Goal: Information Seeking & Learning: Compare options

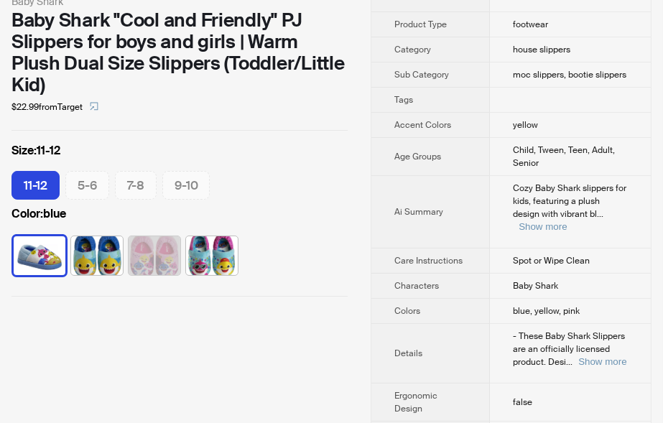
scroll to position [316, 0]
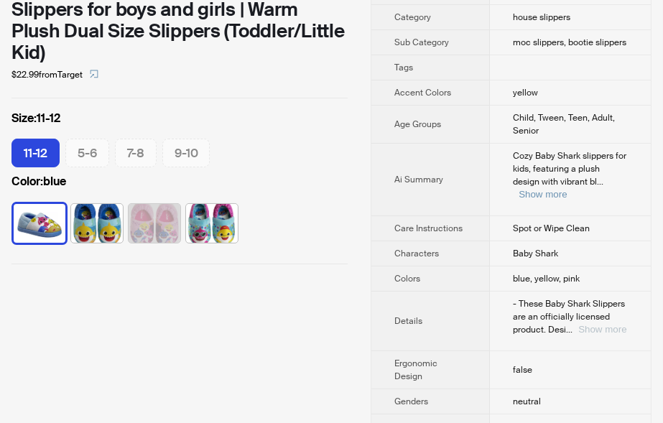
click at [590, 324] on button "Show more" at bounding box center [602, 329] width 48 height 11
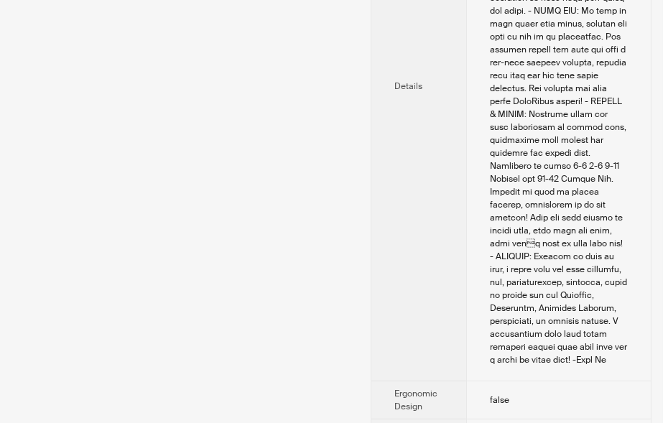
scroll to position [869, 0]
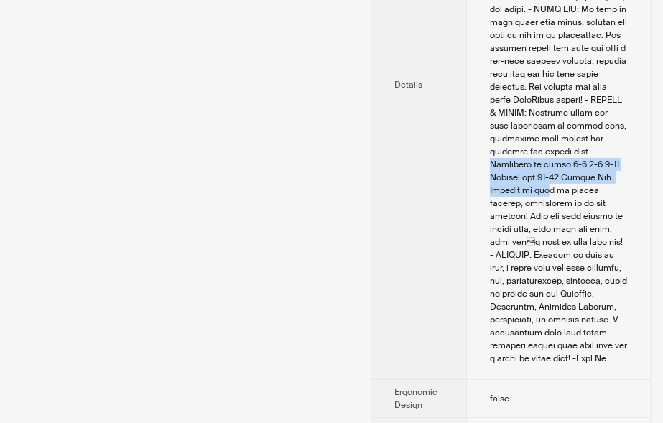
drag, startPoint x: 548, startPoint y: 125, endPoint x: 597, endPoint y: 148, distance: 54.0
click at [597, 148] on div "- These Baby Shark Slippers are an officially licensed product. Designed with t…" at bounding box center [559, 80] width 138 height 569
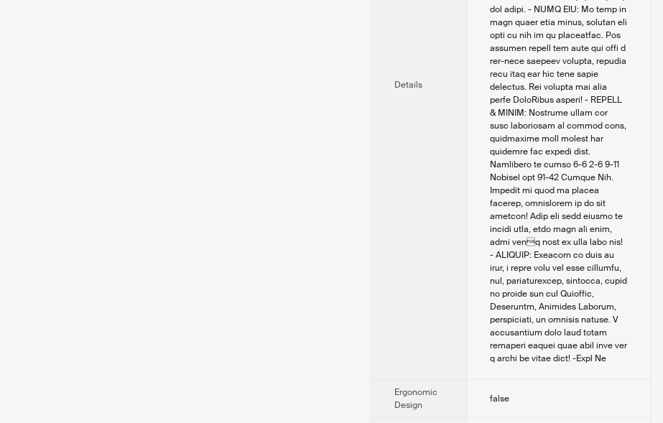
click at [531, 161] on div "- These Baby Shark Slippers are an officially licensed product. Designed with t…" at bounding box center [559, 80] width 138 height 569
drag, startPoint x: 549, startPoint y: 126, endPoint x: 573, endPoint y: 136, distance: 26.4
click at [573, 136] on div "- These Baby Shark Slippers are an officially licensed product. Designed with t…" at bounding box center [559, 80] width 138 height 569
click at [580, 136] on div "- These Baby Shark Slippers are an officially licensed product. Designed with t…" at bounding box center [559, 80] width 138 height 569
drag, startPoint x: 587, startPoint y: 135, endPoint x: 526, endPoint y: 155, distance: 64.3
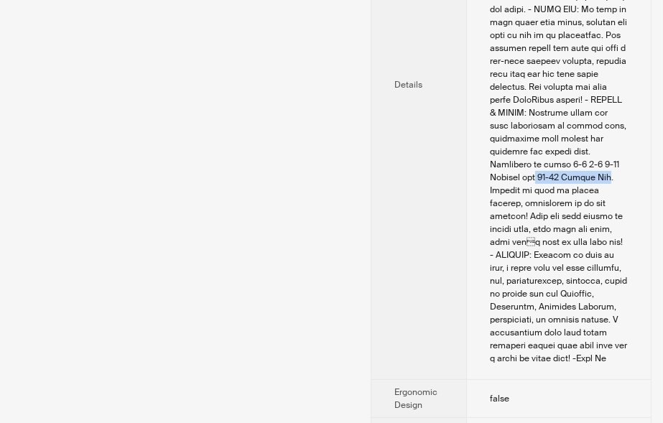
click at [526, 155] on div "- These Baby Shark Slippers are an officially licensed product. Designed with t…" at bounding box center [559, 80] width 138 height 569
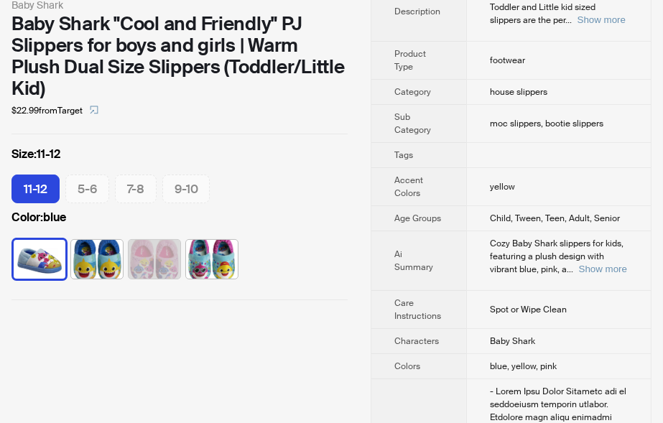
scroll to position [237, 0]
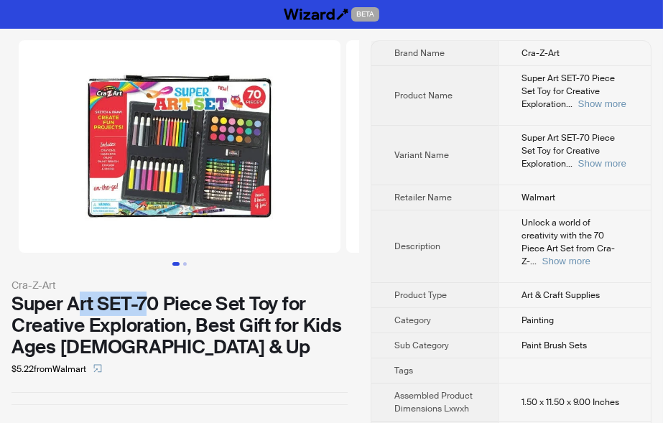
drag, startPoint x: 77, startPoint y: 302, endPoint x: 145, endPoint y: 302, distance: 68.2
click at [145, 302] on div "Super Art SET-70 Piece Set Toy for Creative Exploration, Best Gift for Kids Age…" at bounding box center [179, 325] width 336 height 65
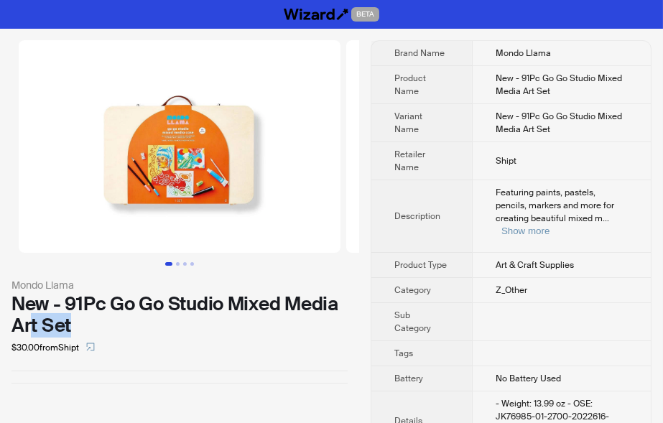
drag, startPoint x: 32, startPoint y: 323, endPoint x: 115, endPoint y: 320, distance: 82.7
click at [115, 320] on div "New - 91Pc Go Go Studio Mixed Media Art Set" at bounding box center [179, 314] width 336 height 43
click at [131, 317] on div "New - 91Pc Go Go Studio Mixed Media Art Set" at bounding box center [179, 314] width 336 height 43
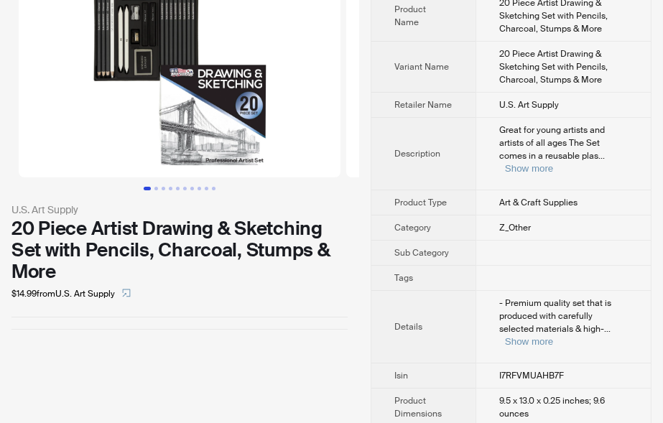
scroll to position [103, 0]
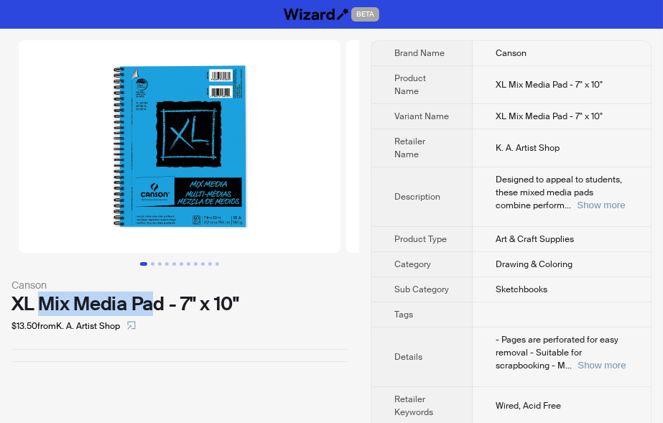
drag, startPoint x: 42, startPoint y: 304, endPoint x: 157, endPoint y: 297, distance: 115.2
click at [157, 297] on div "XL Mix Media Pad - 7" x 10"" at bounding box center [179, 304] width 336 height 22
click at [158, 264] on button "Go to slide 3" at bounding box center [160, 264] width 4 height 4
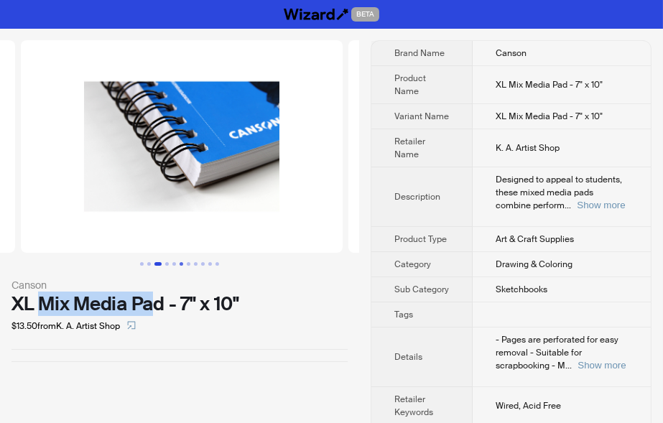
scroll to position [0, 655]
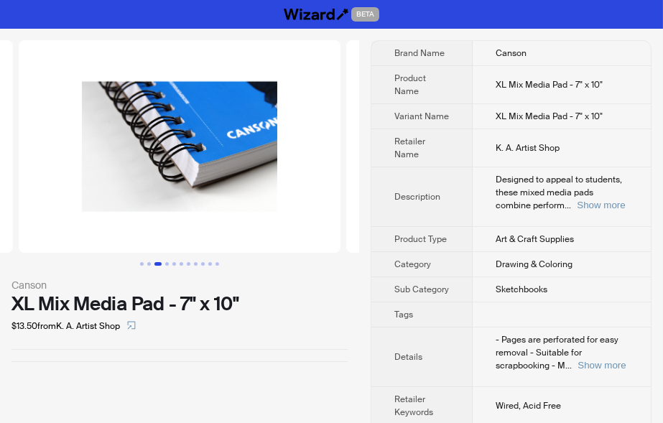
click at [281, 343] on div "Canson XL Mix Media Pad - 7" x 10" $13.50 from K. A. Artist Shop" at bounding box center [179, 201] width 359 height 345
drag, startPoint x: 106, startPoint y: 304, endPoint x: 203, endPoint y: 304, distance: 96.9
click at [203, 304] on div "XL Mix Media Pad - 7" x 10"" at bounding box center [179, 304] width 336 height 22
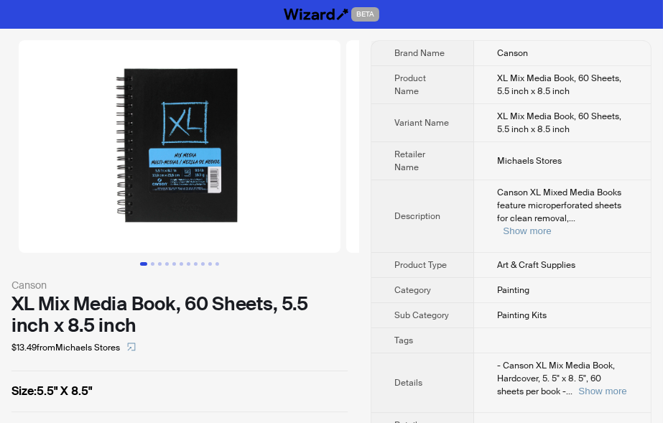
click at [320, 162] on img at bounding box center [180, 146] width 322 height 213
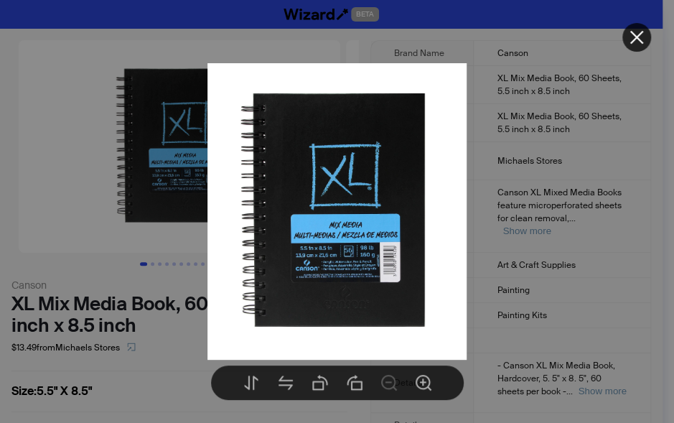
click at [449, 13] on div at bounding box center [337, 211] width 674 height 423
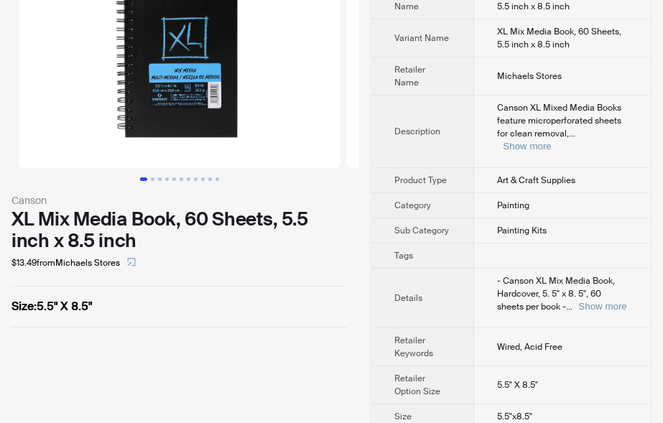
scroll to position [89, 0]
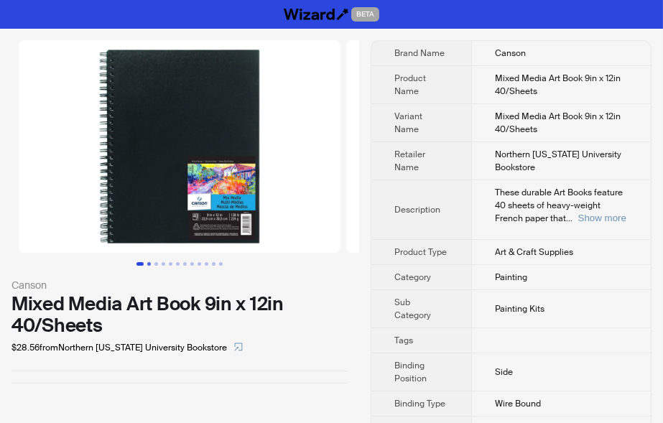
click at [148, 264] on button "Go to slide 2" at bounding box center [149, 264] width 4 height 4
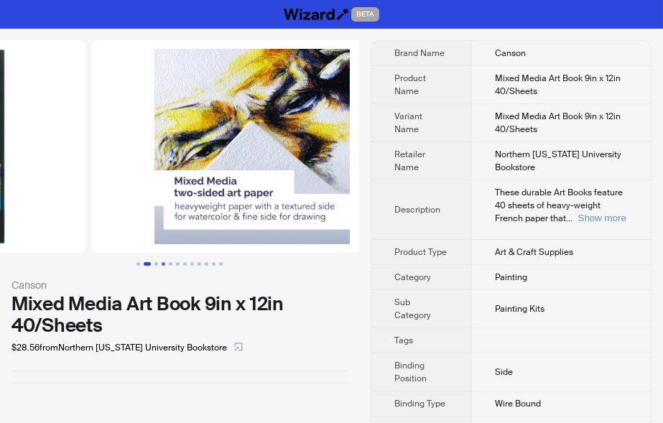
click at [165, 264] on button "Go to slide 4" at bounding box center [164, 264] width 4 height 4
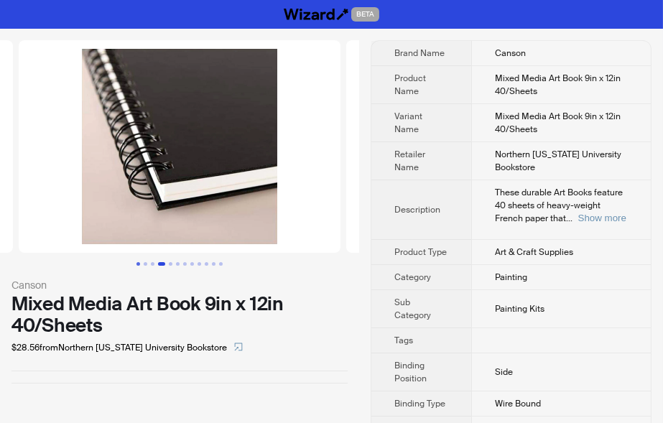
click at [138, 264] on button "Go to slide 1" at bounding box center [138, 264] width 4 height 4
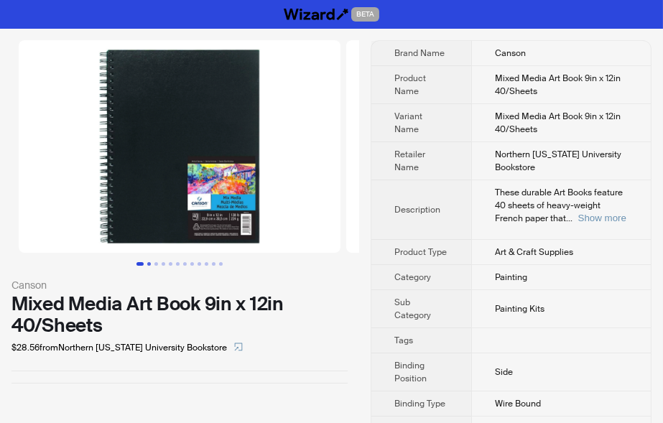
click at [151, 265] on button "Go to slide 2" at bounding box center [149, 264] width 4 height 4
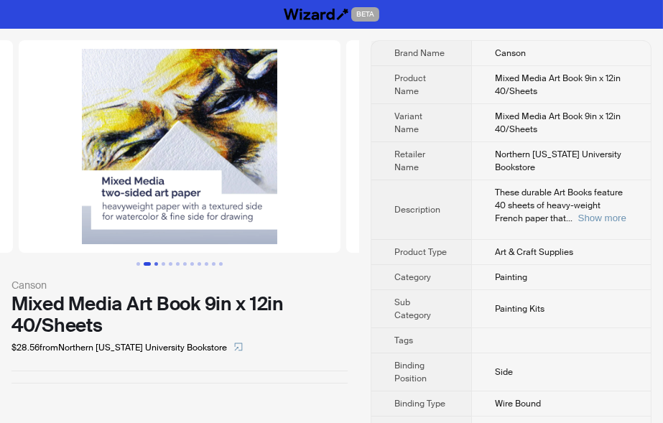
click at [158, 265] on button "Go to slide 3" at bounding box center [156, 264] width 4 height 4
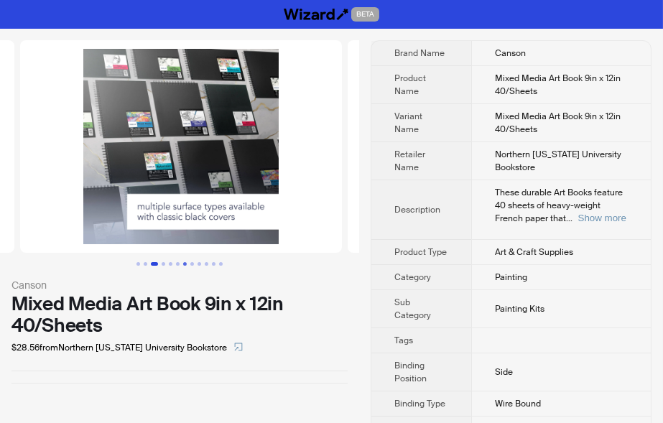
scroll to position [0, 655]
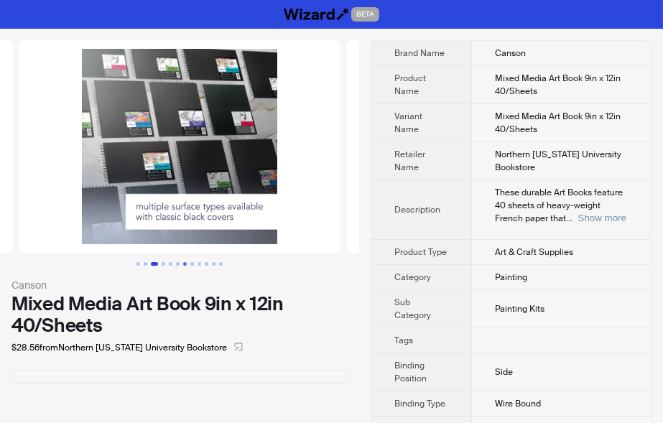
click at [185, 265] on button "Go to slide 7" at bounding box center [185, 264] width 4 height 4
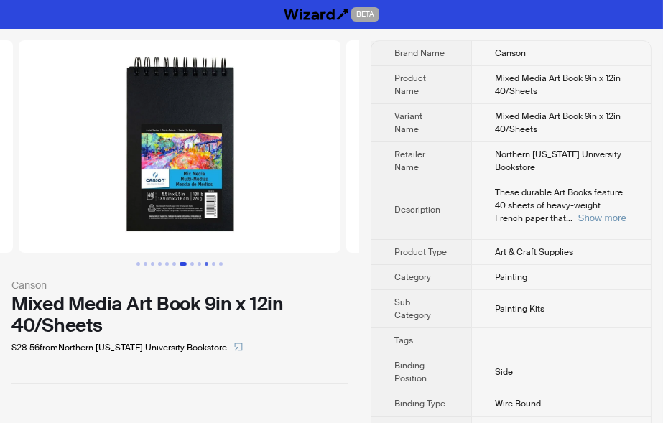
click at [208, 265] on button "Go to slide 10" at bounding box center [207, 264] width 4 height 4
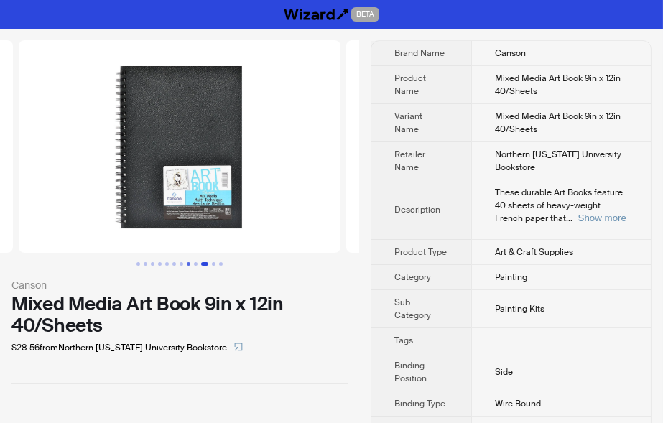
click at [187, 266] on button "Go to slide 8" at bounding box center [189, 264] width 4 height 4
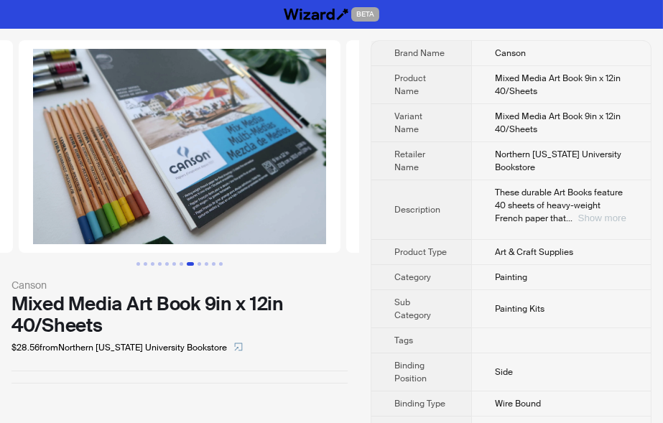
click at [605, 218] on button "Show more" at bounding box center [602, 218] width 48 height 11
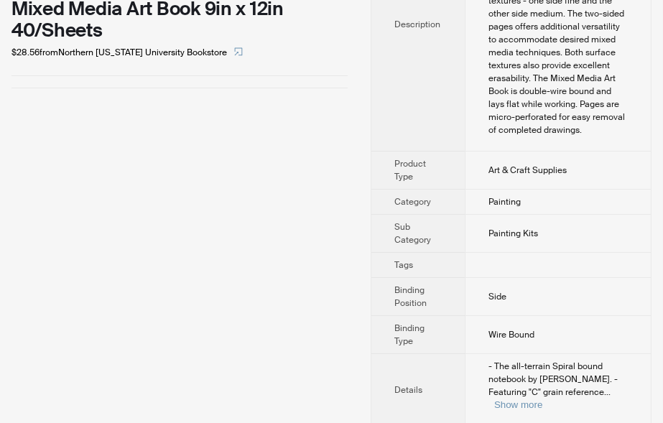
scroll to position [395, 0]
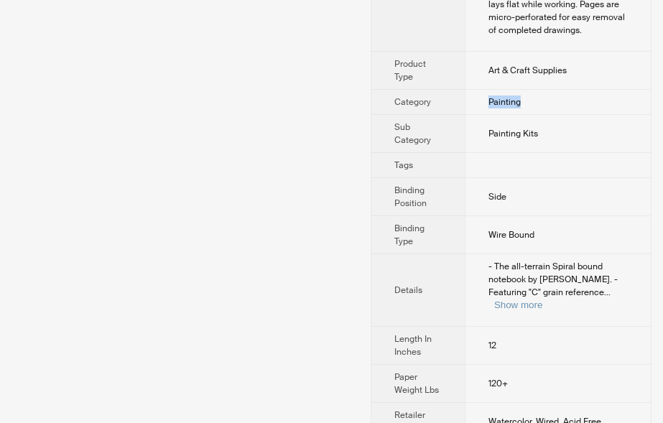
drag, startPoint x: 488, startPoint y: 105, endPoint x: 532, endPoint y: 102, distance: 43.9
click at [532, 102] on td "Painting" at bounding box center [558, 102] width 186 height 25
drag, startPoint x: 486, startPoint y: 132, endPoint x: 552, endPoint y: 129, distance: 66.1
click at [552, 129] on td "Painting Kits" at bounding box center [558, 134] width 186 height 38
drag, startPoint x: 488, startPoint y: 197, endPoint x: 508, endPoint y: 194, distance: 20.4
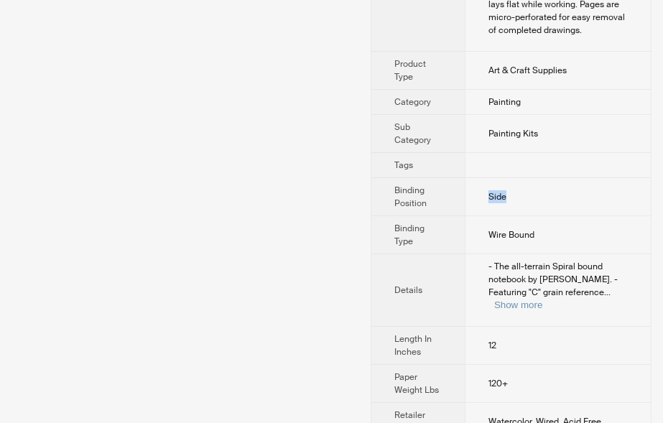
click at [508, 194] on td "Side" at bounding box center [558, 197] width 186 height 38
drag, startPoint x: 483, startPoint y: 231, endPoint x: 558, endPoint y: 232, distance: 75.4
click at [559, 232] on td "Wire Bound" at bounding box center [558, 235] width 186 height 38
drag, startPoint x: 495, startPoint y: 272, endPoint x: 508, endPoint y: 270, distance: 13.8
click at [504, 271] on div "- The all-terrain Spiral bound notebook by Canson. - Featuring "C" grain refere…" at bounding box center [557, 286] width 139 height 52
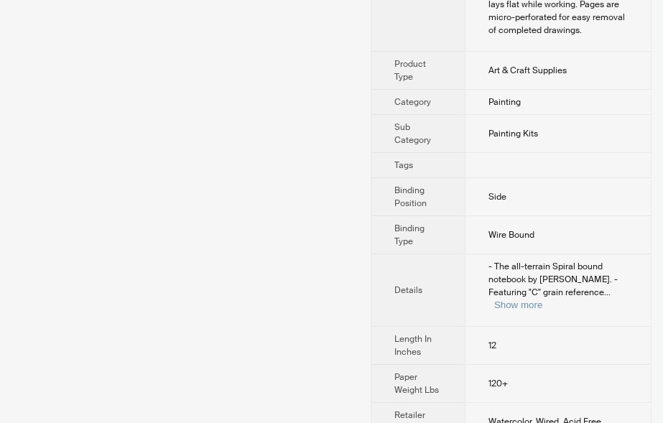
click at [600, 282] on span "- The all-terrain Spiral bound notebook by Canson. - Featuring "C" grain refere…" at bounding box center [552, 279] width 129 height 37
click at [542, 299] on button "Show more" at bounding box center [518, 304] width 48 height 11
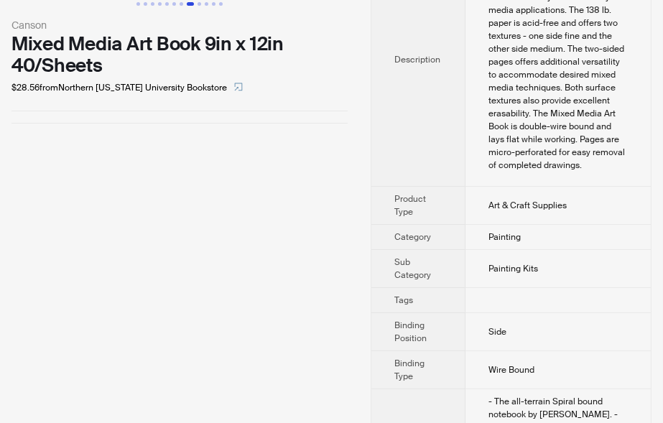
scroll to position [0, 0]
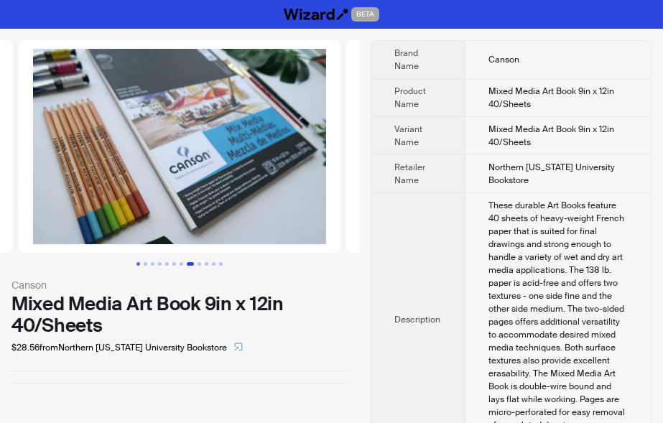
click at [140, 266] on button "Go to slide 1" at bounding box center [138, 264] width 4 height 4
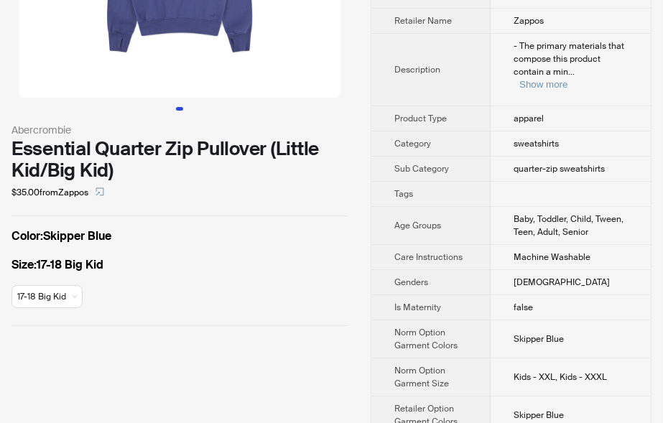
scroll to position [158, 0]
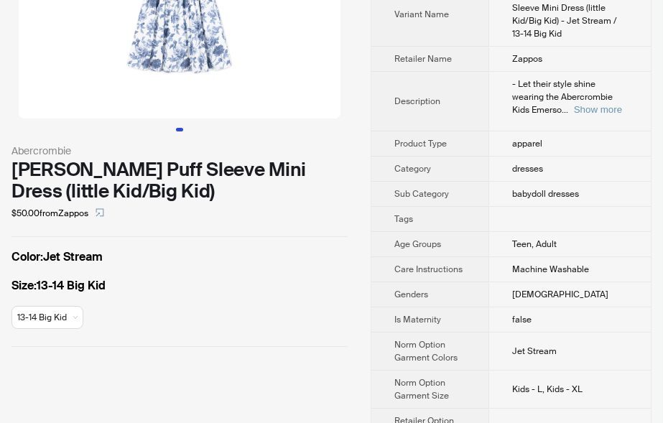
scroll to position [230, 0]
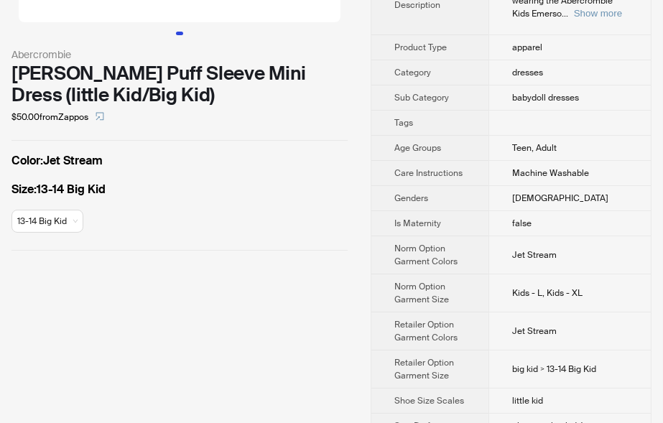
click at [518, 192] on span "female" at bounding box center [560, 197] width 96 height 11
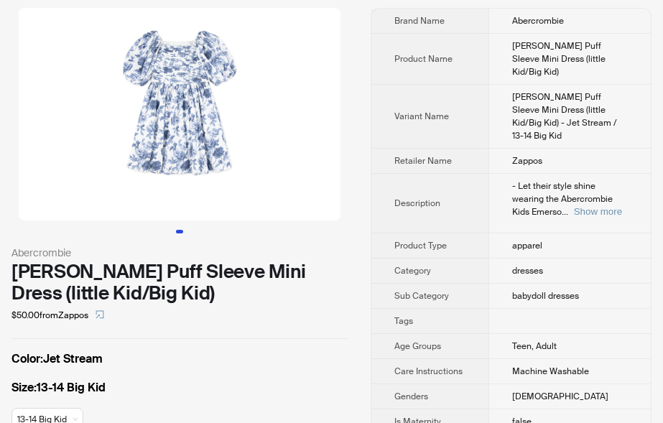
scroll to position [0, 0]
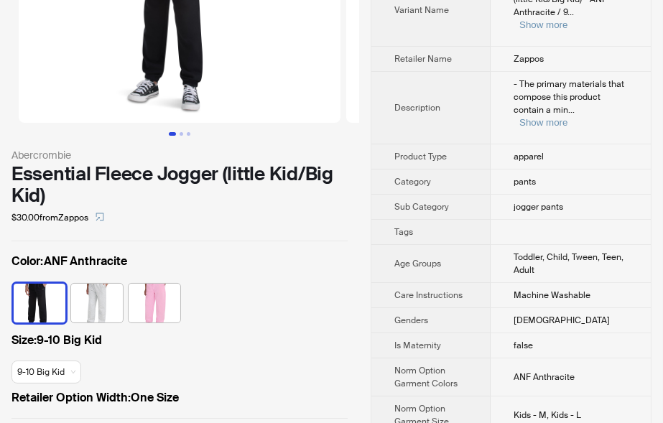
scroll to position [237, 0]
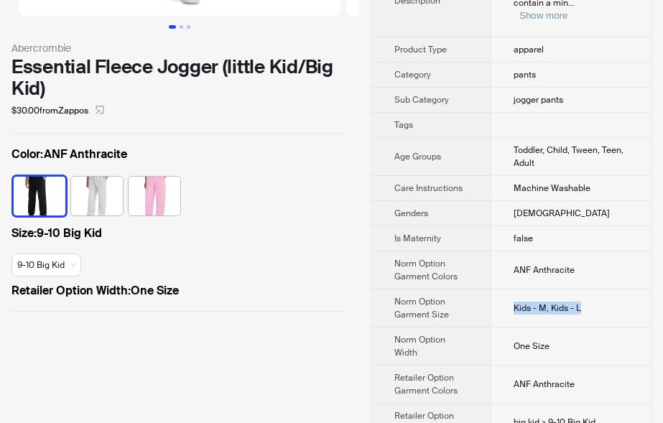
drag, startPoint x: 516, startPoint y: 280, endPoint x: 621, endPoint y: 281, distance: 104.8
click at [621, 289] on td "Kids - M, Kids - L" at bounding box center [570, 308] width 160 height 38
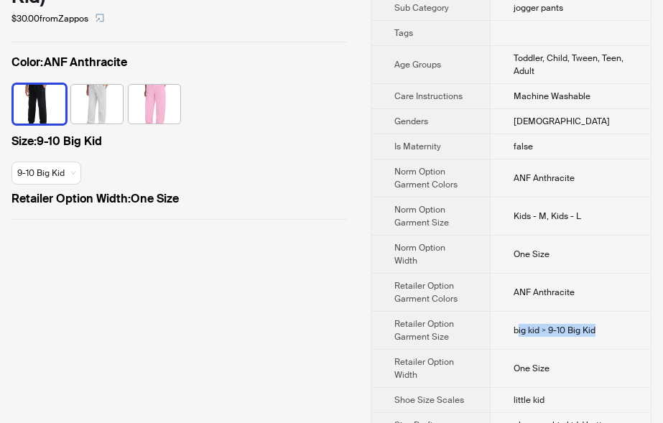
drag, startPoint x: 543, startPoint y: 297, endPoint x: 616, endPoint y: 297, distance: 73.2
click at [616, 312] on td "big kid > 9-10 Big Kid" at bounding box center [570, 331] width 160 height 38
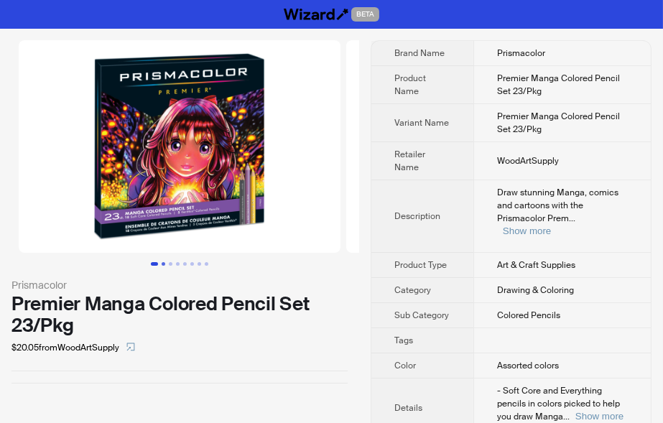
click at [164, 266] on button "Go to slide 2" at bounding box center [164, 264] width 4 height 4
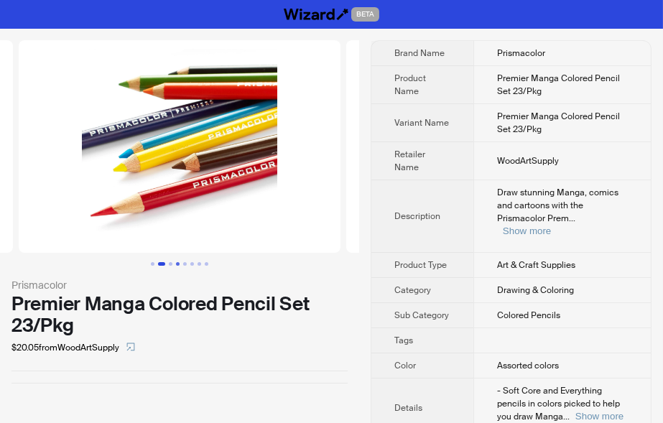
click at [176, 265] on button "Go to slide 4" at bounding box center [178, 264] width 4 height 4
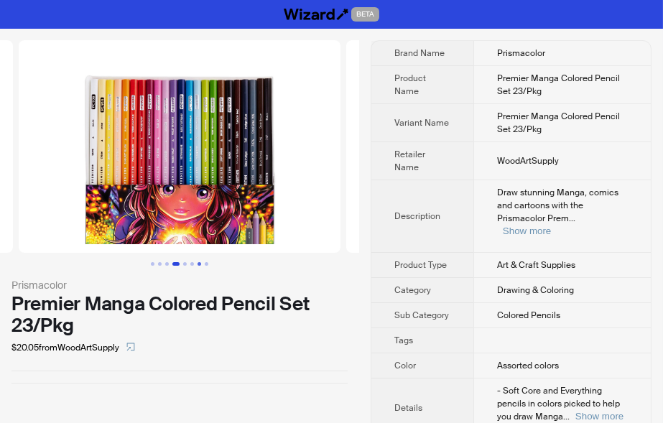
click at [200, 266] on button "Go to slide 7" at bounding box center [199, 264] width 4 height 4
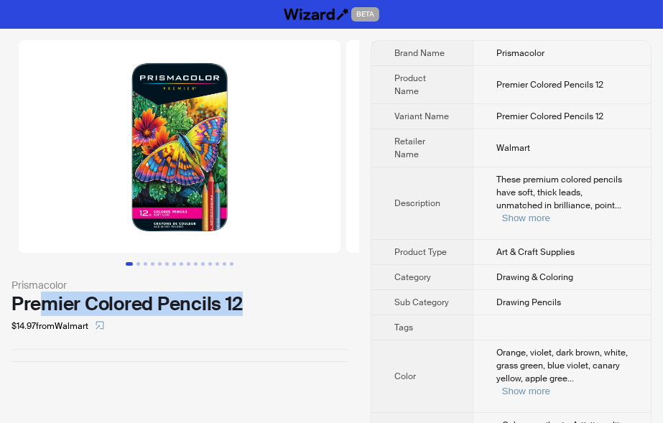
drag, startPoint x: 116, startPoint y: 302, endPoint x: 238, endPoint y: 302, distance: 122.1
click at [238, 302] on div "Premier Colored Pencils 12" at bounding box center [179, 304] width 336 height 22
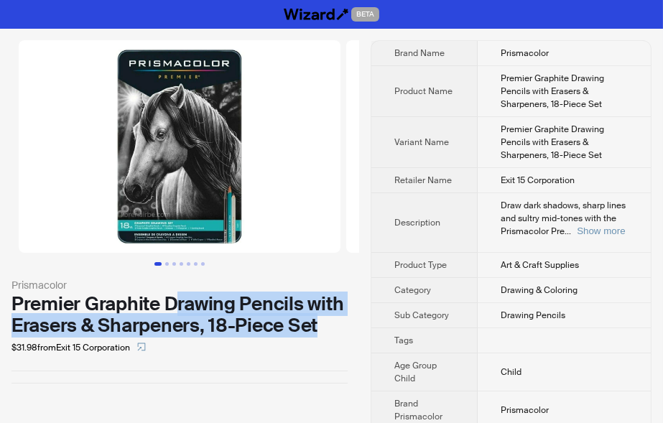
drag, startPoint x: 174, startPoint y: 312, endPoint x: 328, endPoint y: 330, distance: 154.7
click at [328, 330] on div "Premier Graphite Drawing Pencils with Erasers & Sharpeners, 18-Piece Set" at bounding box center [179, 314] width 336 height 43
click at [169, 263] on button "Go to slide 2" at bounding box center [167, 264] width 4 height 4
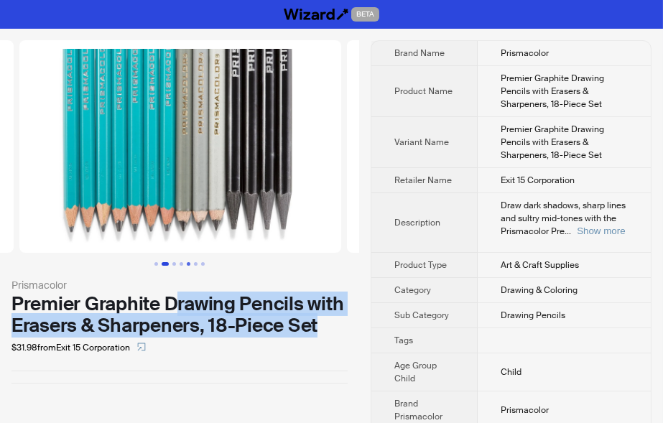
scroll to position [0, 327]
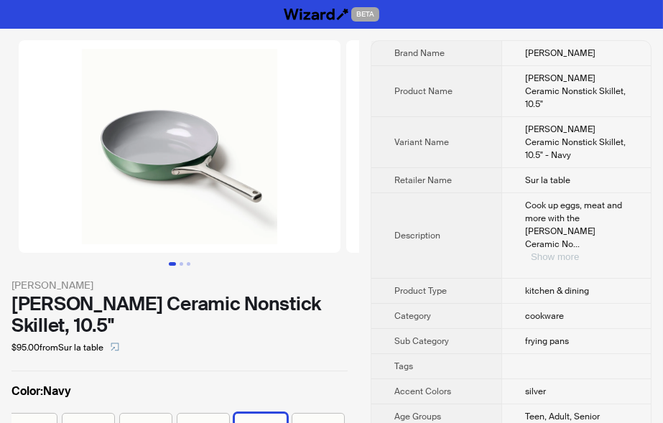
click at [579, 251] on button "Show more" at bounding box center [555, 256] width 48 height 11
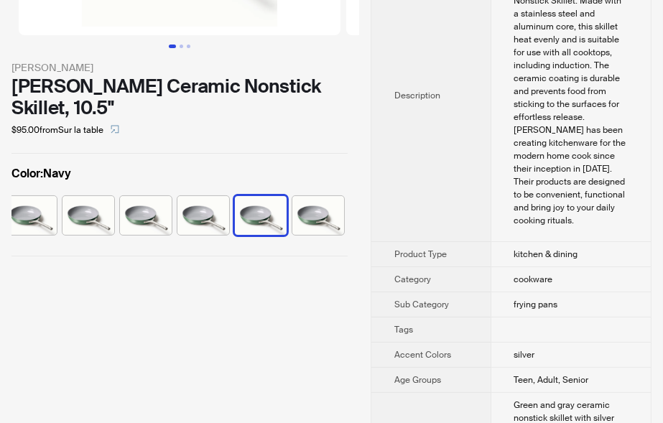
scroll to position [237, 0]
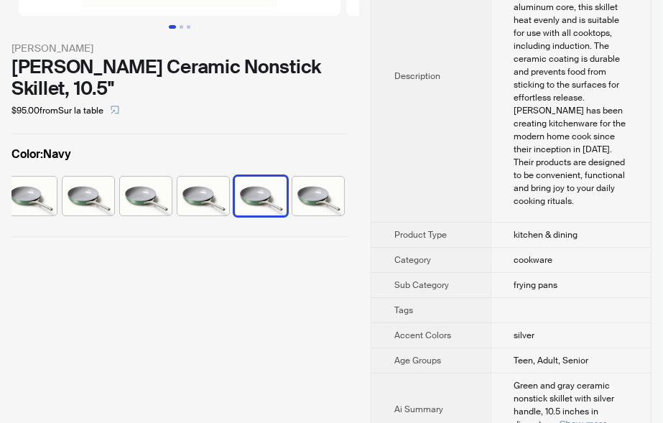
click at [578, 379] on div "Green and gray ceramic nonstick skillet with silver handle, 10.5 inches in diam…" at bounding box center [570, 405] width 113 height 52
click at [587, 419] on button "Show more" at bounding box center [583, 424] width 48 height 11
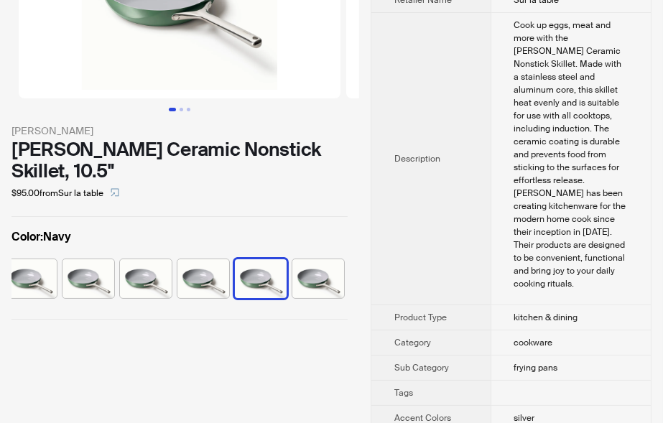
scroll to position [158, 0]
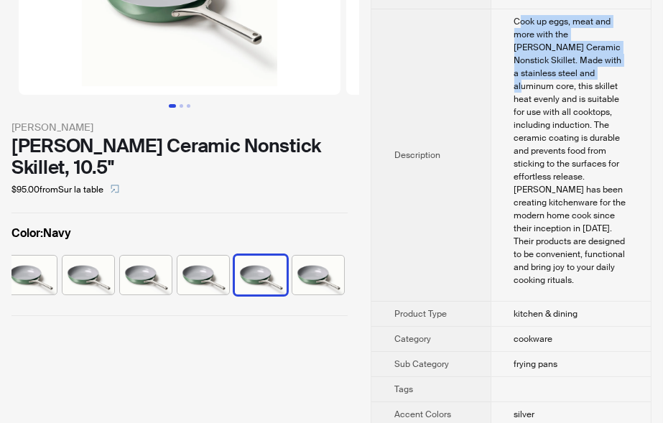
drag, startPoint x: 501, startPoint y: 37, endPoint x: 612, endPoint y: 78, distance: 117.9
click at [612, 78] on div "Cook up eggs, meat and more with the [PERSON_NAME] Ceramic Nonstick Skillet. Ma…" at bounding box center [570, 150] width 113 height 271
click at [549, 78] on div "Cook up eggs, meat and more with the [PERSON_NAME] Ceramic Nonstick Skillet. Ma…" at bounding box center [570, 150] width 113 height 271
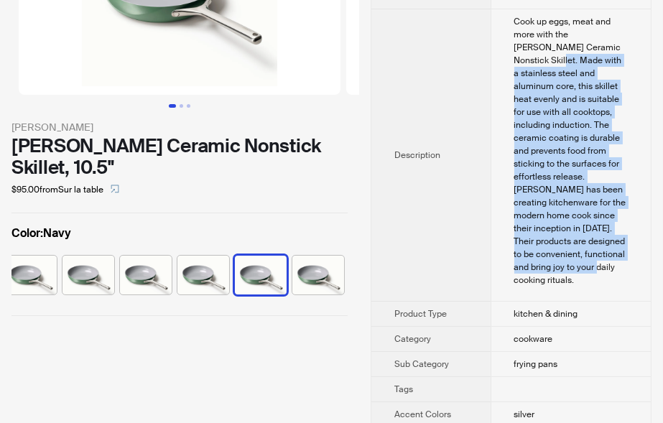
drag, startPoint x: 570, startPoint y: 60, endPoint x: 551, endPoint y: 251, distance: 192.6
click at [551, 251] on td "Cook up eggs, meat and more with the [PERSON_NAME] Ceramic Nonstick Skillet. Ma…" at bounding box center [570, 155] width 160 height 292
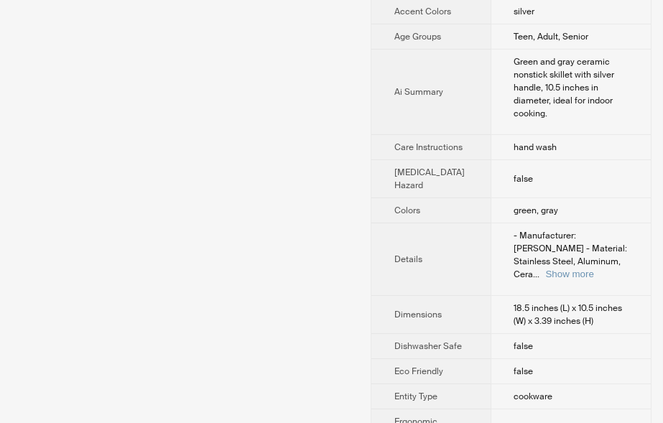
scroll to position [632, 0]
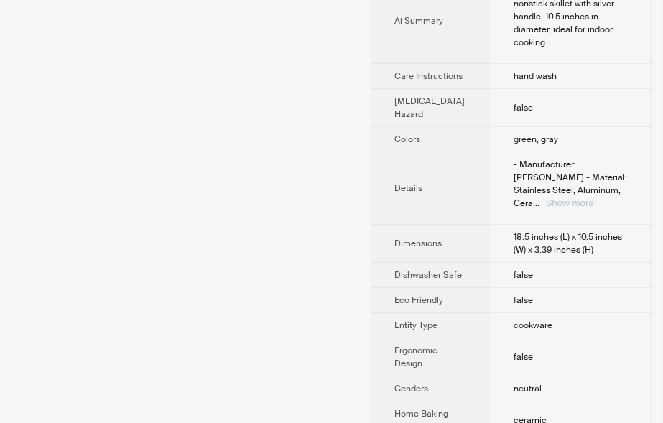
click at [579, 197] on button "Show more" at bounding box center [570, 202] width 48 height 11
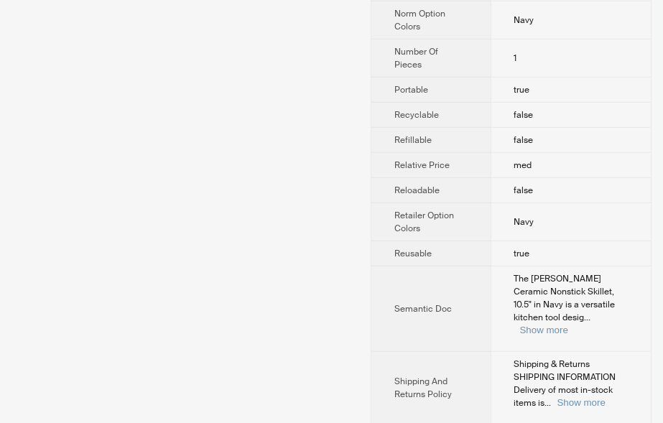
scroll to position [1548, 0]
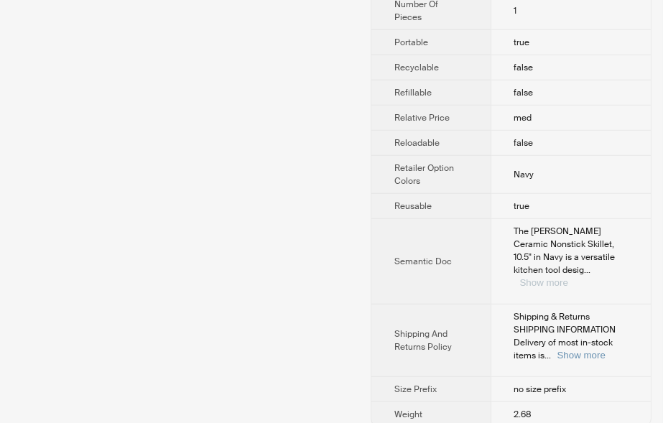
click at [568, 277] on button "Show more" at bounding box center [544, 282] width 48 height 11
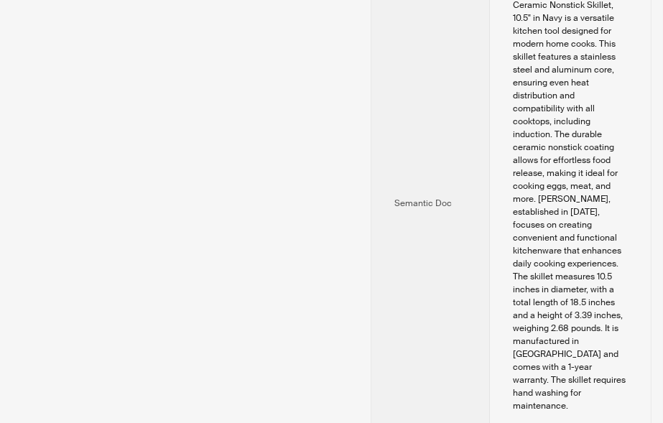
scroll to position [1766, 0]
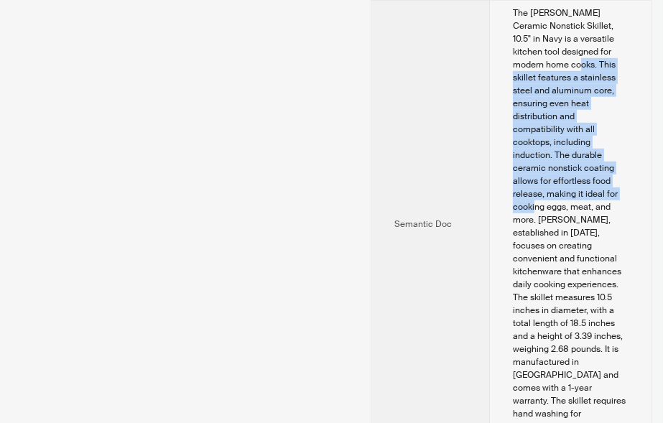
drag, startPoint x: 551, startPoint y: 90, endPoint x: 545, endPoint y: 218, distance: 128.7
click at [577, 196] on div "The Caraway Ceramic Nonstick Skillet, 10.5" in Navy is a versatile kitchen tool…" at bounding box center [570, 219] width 115 height 427
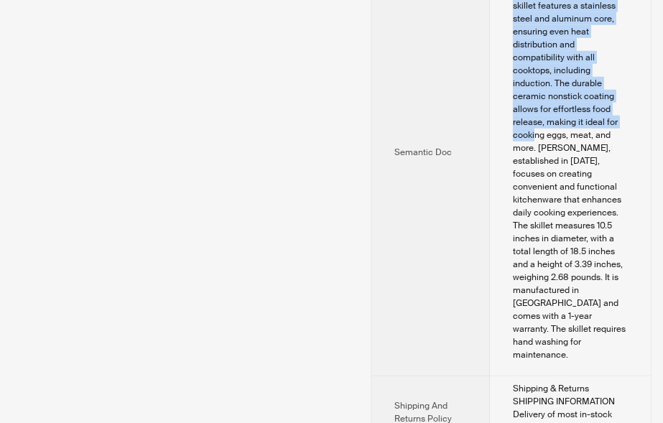
scroll to position [1845, 0]
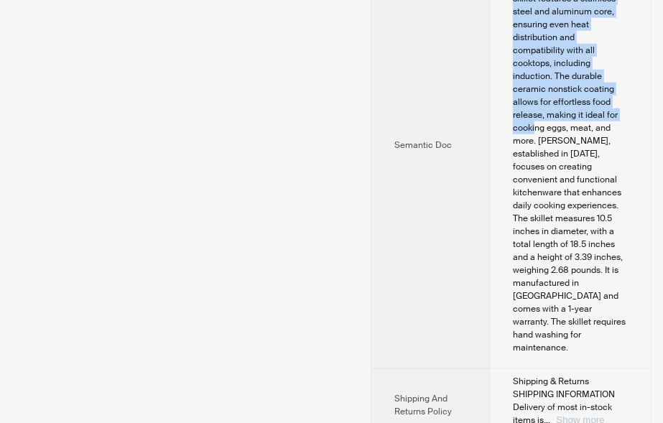
click at [597, 414] on button "Show more" at bounding box center [580, 419] width 48 height 11
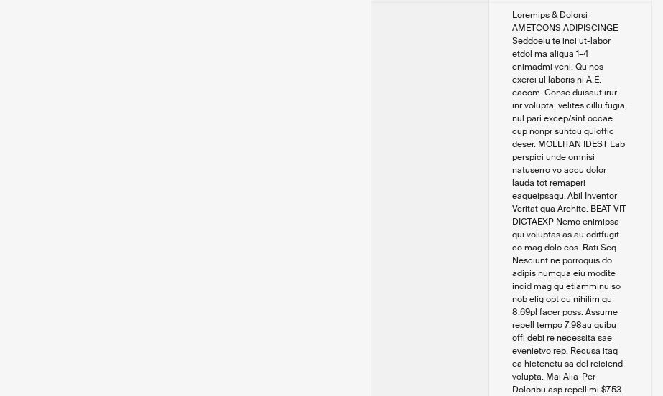
scroll to position [2518, 0]
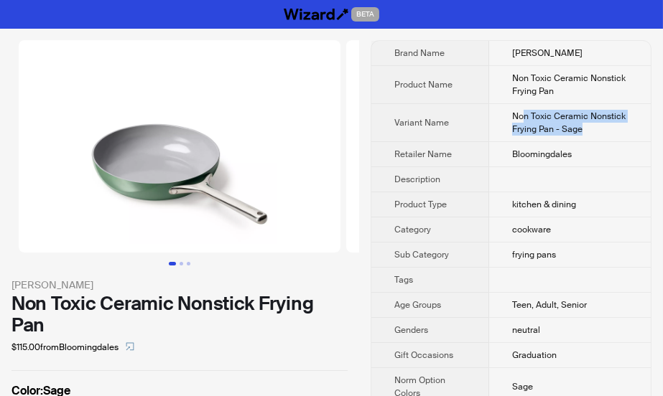
drag, startPoint x: 523, startPoint y: 118, endPoint x: 608, endPoint y: 128, distance: 86.0
click at [608, 128] on td "Non Toxic Ceramic Nonstick Frying Pan - Sage" at bounding box center [570, 123] width 162 height 38
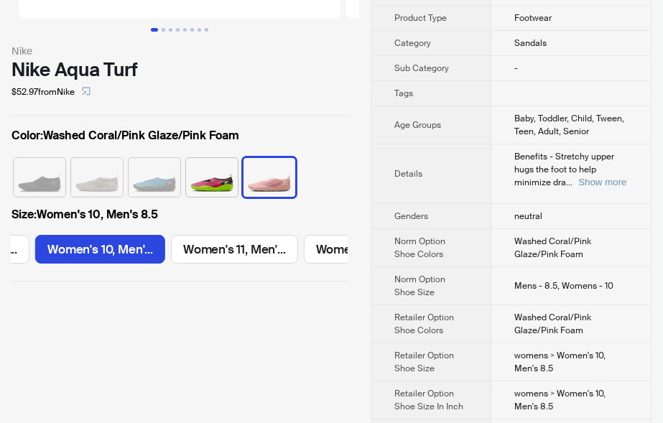
scroll to position [237, 0]
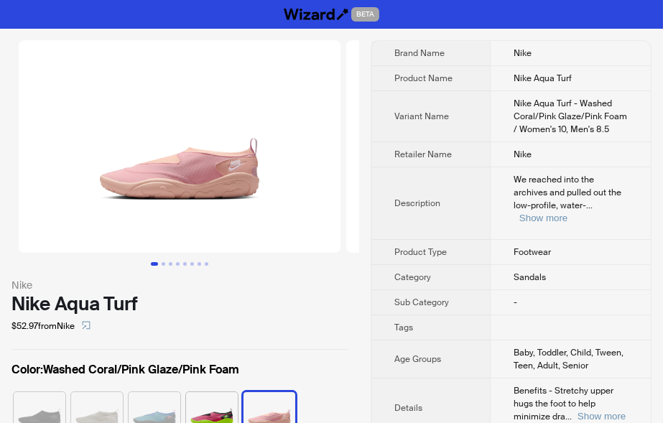
scroll to position [0, 1398]
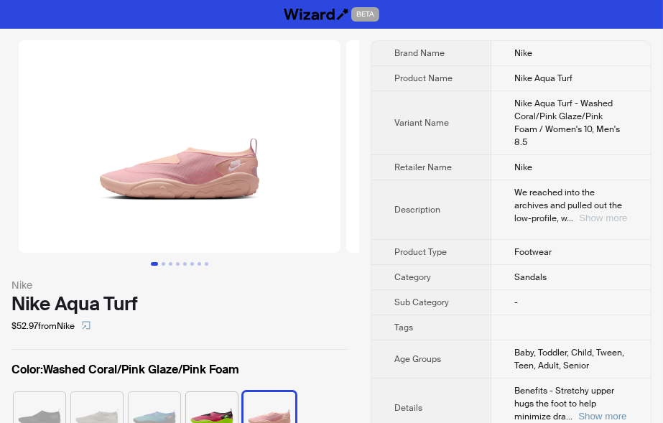
click at [613, 213] on button "Show more" at bounding box center [603, 218] width 48 height 11
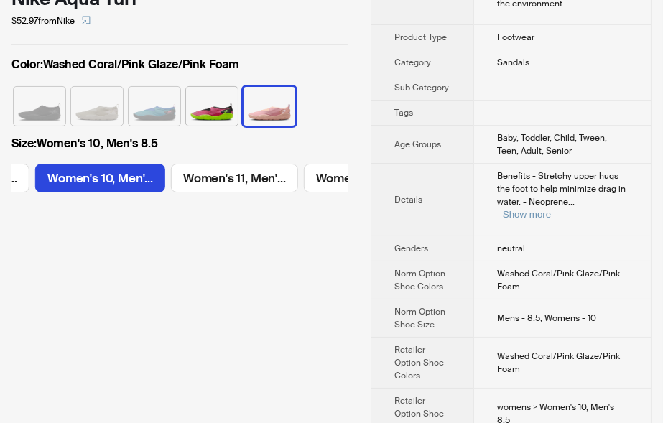
scroll to position [316, 0]
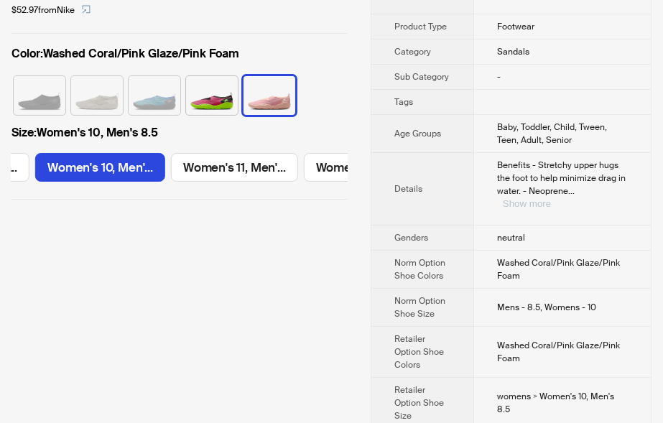
click at [551, 198] on button "Show more" at bounding box center [527, 203] width 48 height 11
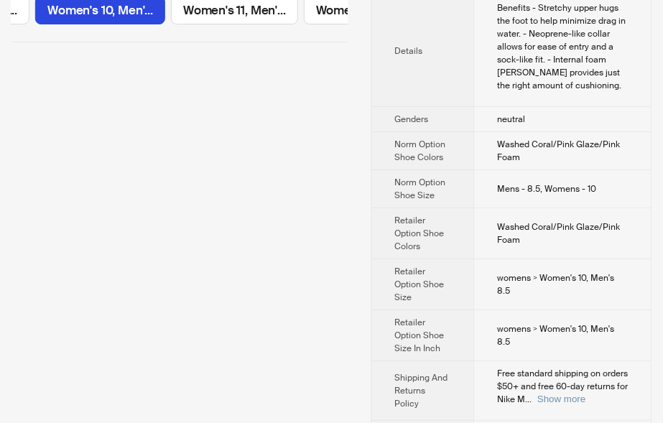
scroll to position [544, 0]
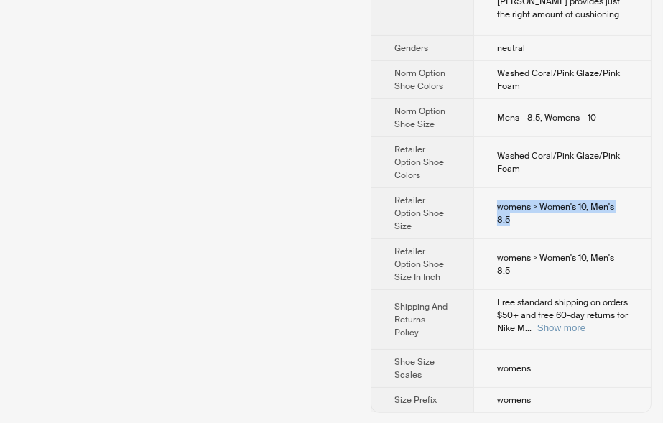
drag, startPoint x: 495, startPoint y: 210, endPoint x: 647, endPoint y: 216, distance: 152.4
click at [647, 216] on td "womens > Women's 10, Men's 8.5" at bounding box center [561, 213] width 177 height 51
click at [585, 327] on button "Show more" at bounding box center [561, 327] width 48 height 11
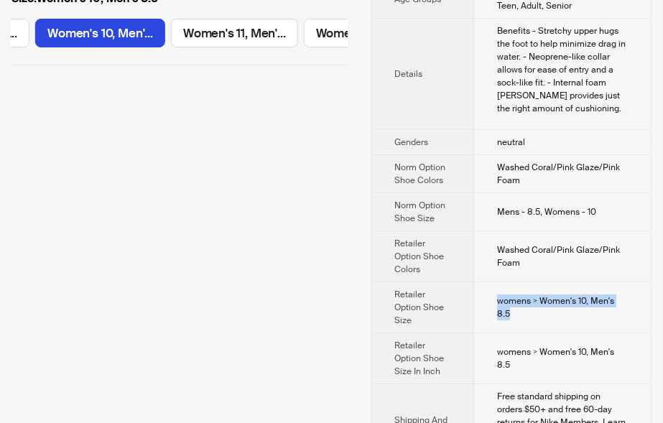
scroll to position [608, 0]
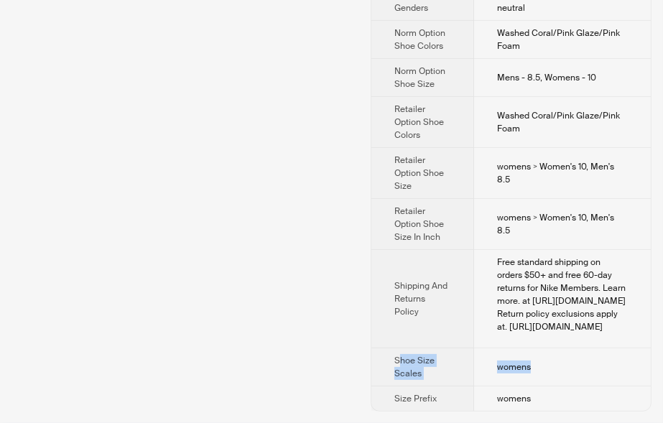
drag, startPoint x: 399, startPoint y: 358, endPoint x: 540, endPoint y: 370, distance: 141.2
click at [540, 370] on tr "Shoe Size Scales womens" at bounding box center [510, 367] width 279 height 38
click at [531, 299] on div "Free standard shipping on orders $50+ and free 60-day returns for Nike Members.…" at bounding box center [562, 295] width 131 height 78
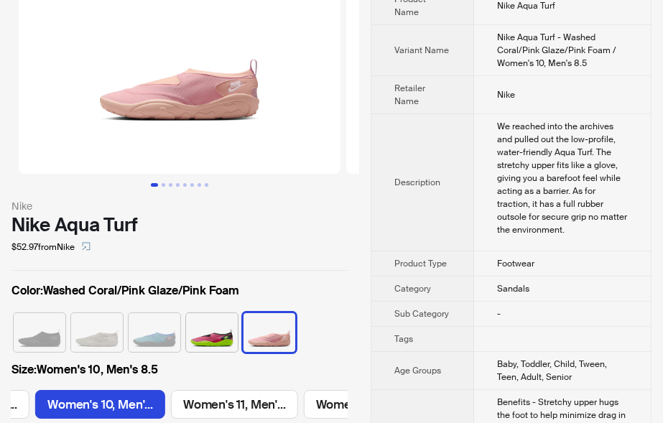
scroll to position [0, 0]
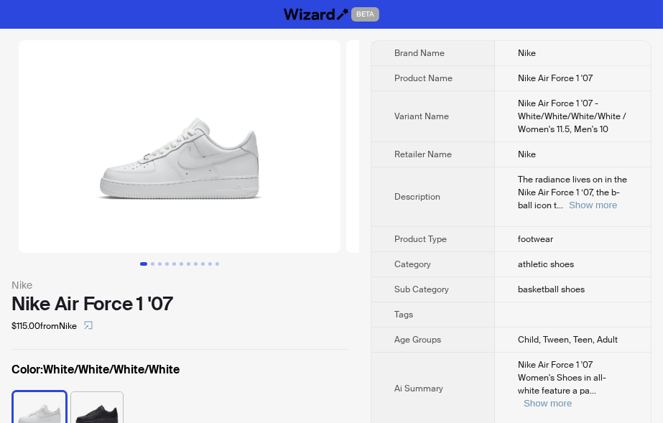
scroll to position [0, 1710]
click at [158, 265] on button "Go to slide 3" at bounding box center [160, 264] width 4 height 4
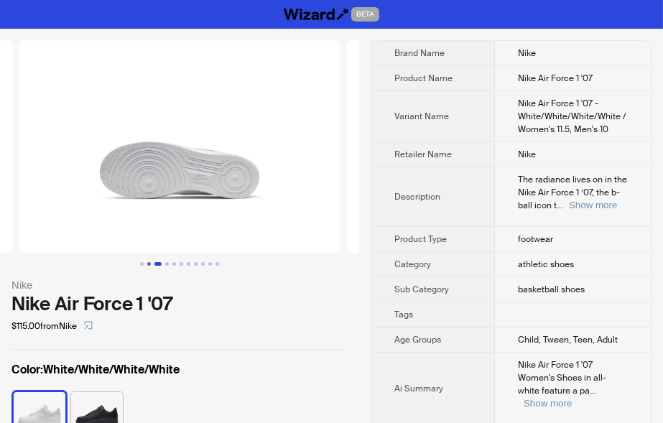
click at [150, 266] on button "Go to slide 2" at bounding box center [149, 264] width 4 height 4
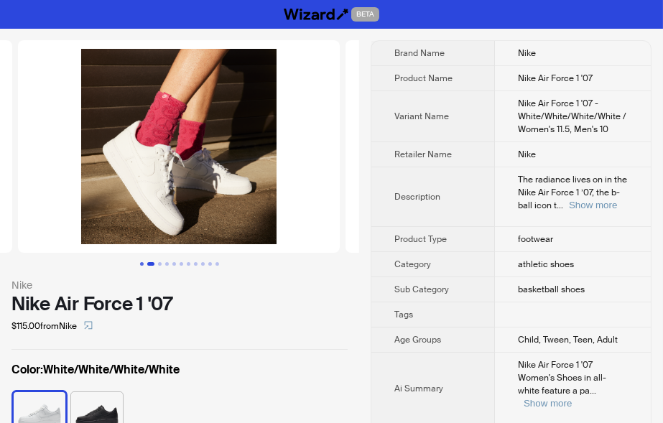
click at [141, 265] on button "Go to slide 1" at bounding box center [142, 264] width 4 height 4
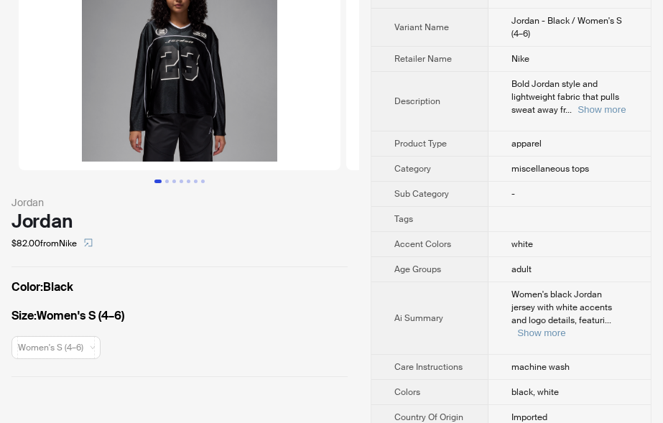
scroll to position [79, 0]
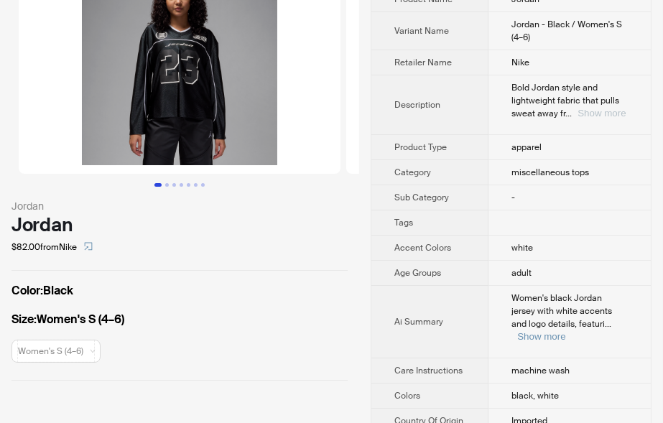
click at [584, 115] on button "Show more" at bounding box center [601, 113] width 48 height 11
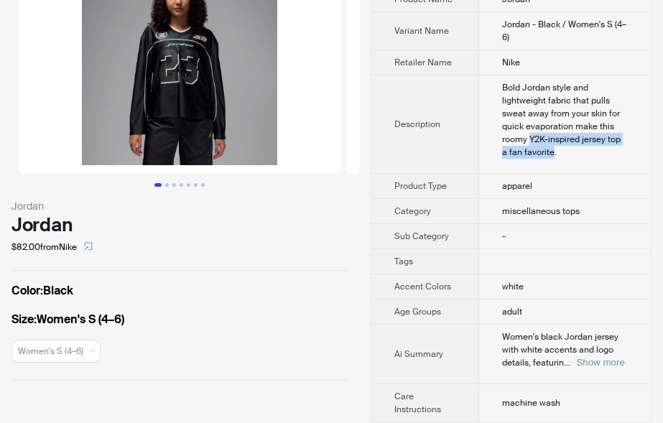
drag, startPoint x: 531, startPoint y: 141, endPoint x: 553, endPoint y: 164, distance: 32.5
click at [553, 164] on td "Bold Jordan style and lightweight fabric that pulls sweat away from your skin f…" at bounding box center [565, 124] width 172 height 98
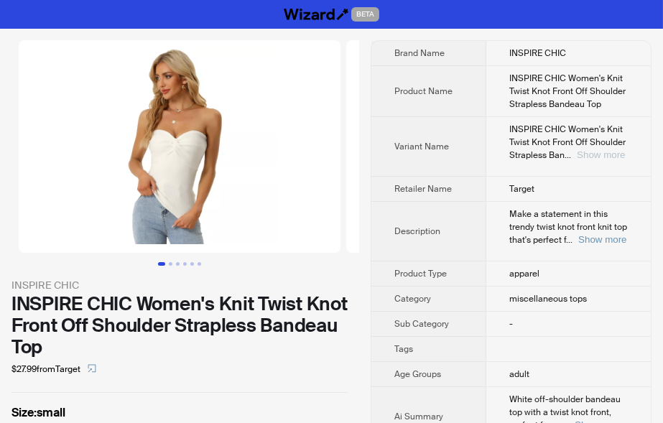
click at [597, 155] on button "Show more" at bounding box center [601, 154] width 48 height 11
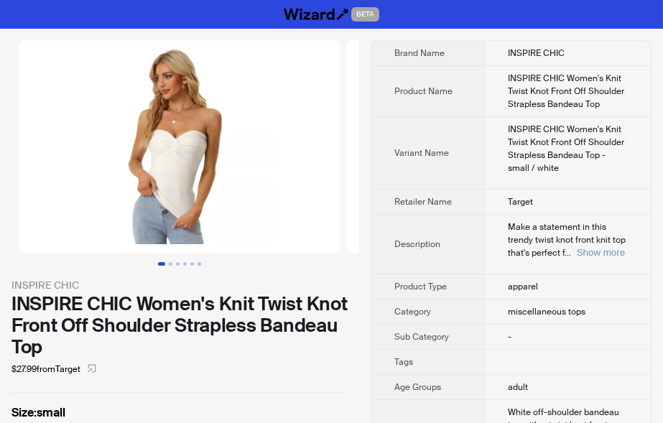
scroll to position [158, 0]
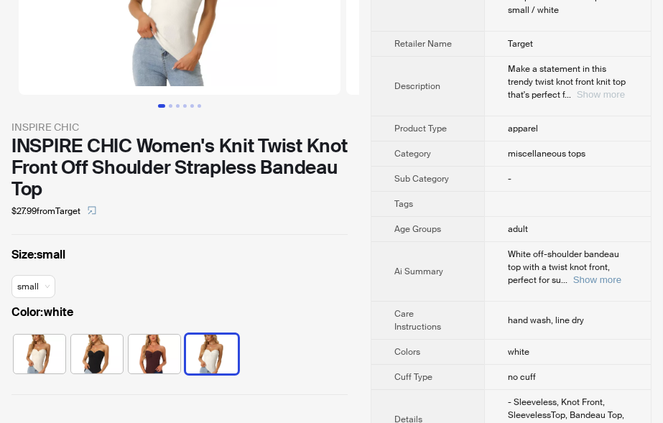
click at [581, 98] on button "Show more" at bounding box center [601, 94] width 48 height 11
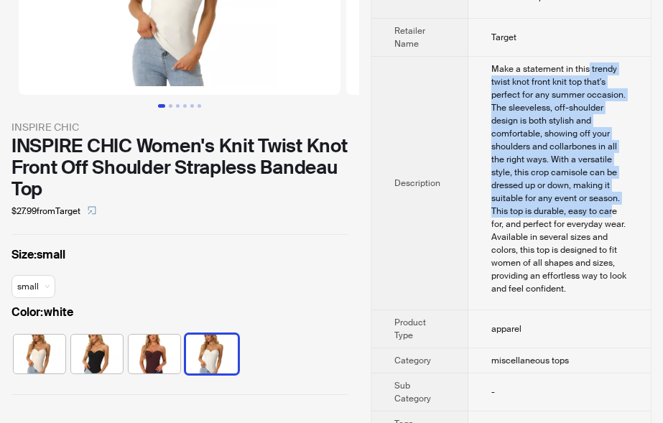
drag, startPoint x: 588, startPoint y: 62, endPoint x: 610, endPoint y: 211, distance: 150.9
click at [610, 211] on td "Make a statement in this trendy twist knot front knit top that's perfect for an…" at bounding box center [559, 183] width 182 height 253
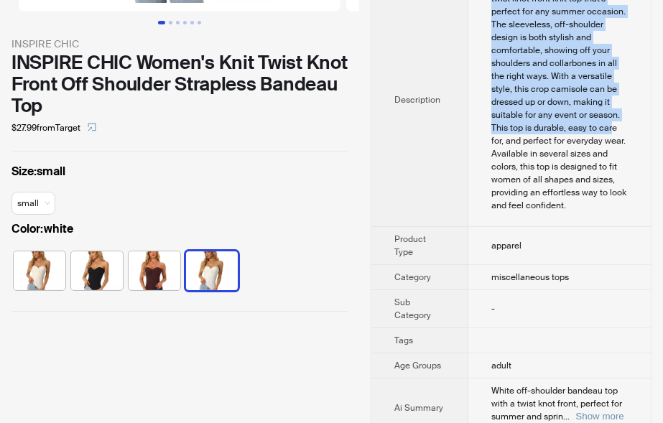
scroll to position [395, 0]
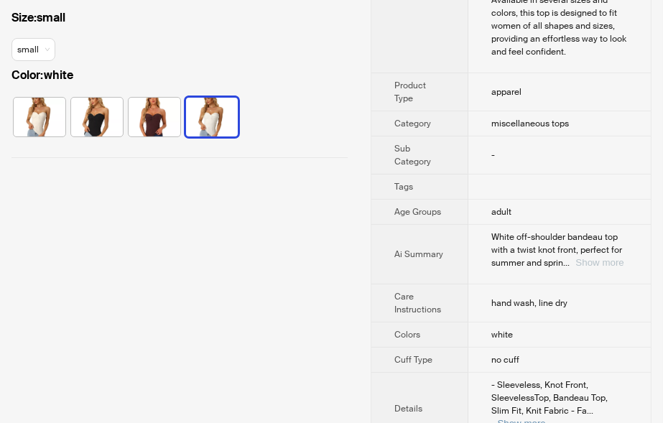
click at [597, 264] on button "Show more" at bounding box center [599, 262] width 48 height 11
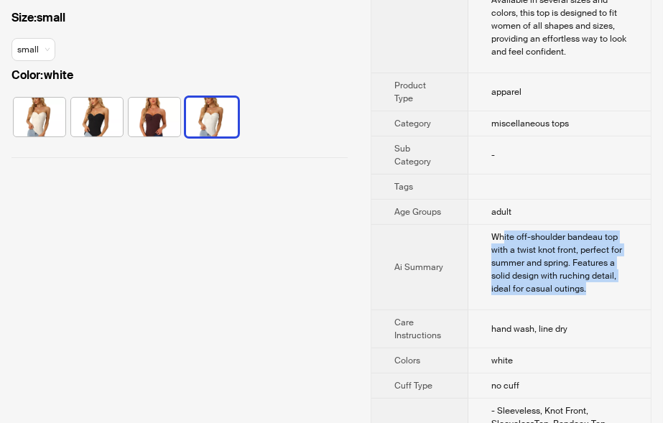
drag, startPoint x: 503, startPoint y: 237, endPoint x: 593, endPoint y: 294, distance: 106.6
click at [593, 294] on div "White off-shoulder bandeau top with a twist knot front, perfect for summer and …" at bounding box center [559, 262] width 136 height 65
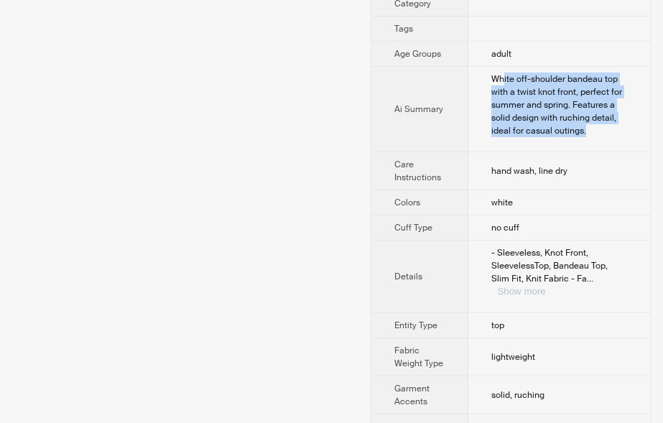
click at [545, 286] on button "Show more" at bounding box center [521, 291] width 48 height 11
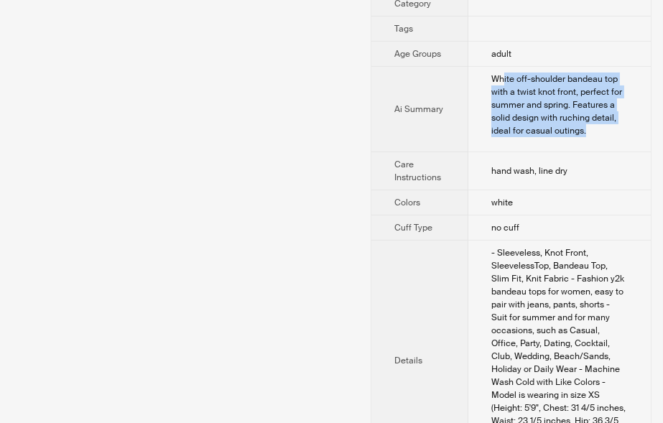
scroll to position [711, 0]
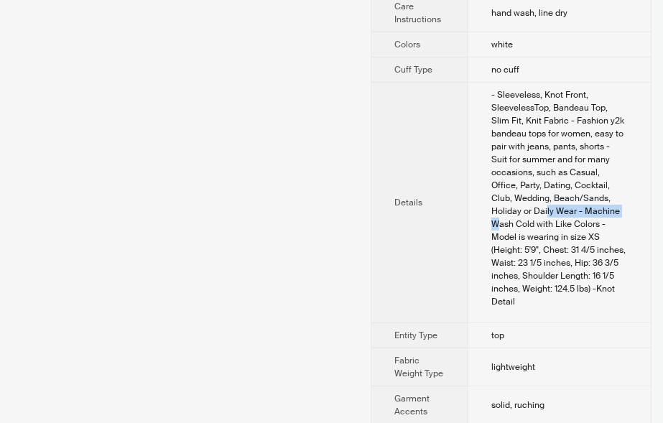
drag, startPoint x: 515, startPoint y: 210, endPoint x: 595, endPoint y: 213, distance: 79.8
click at [595, 213] on div "- Sleeveless, Knot Front, SleevelessTop, Bandeau Top, Slim Fit, Knit Fabric - F…" at bounding box center [559, 198] width 136 height 220
click at [487, 137] on td "- Sleeveless, Knot Front, SleevelessTop, Bandeau Top, Slim Fit, Knit Fabric - F…" at bounding box center [559, 203] width 182 height 241
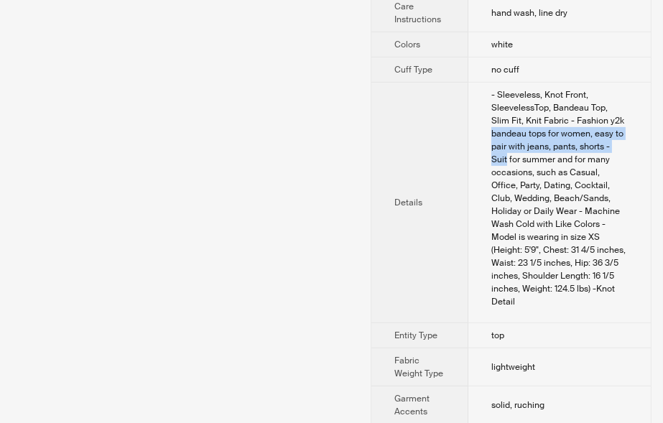
drag, startPoint x: 494, startPoint y: 134, endPoint x: 628, endPoint y: 139, distance: 133.7
click at [628, 139] on div "- Sleeveless, Knot Front, SleevelessTop, Bandeau Top, Slim Fit, Knit Fabric - F…" at bounding box center [559, 198] width 136 height 220
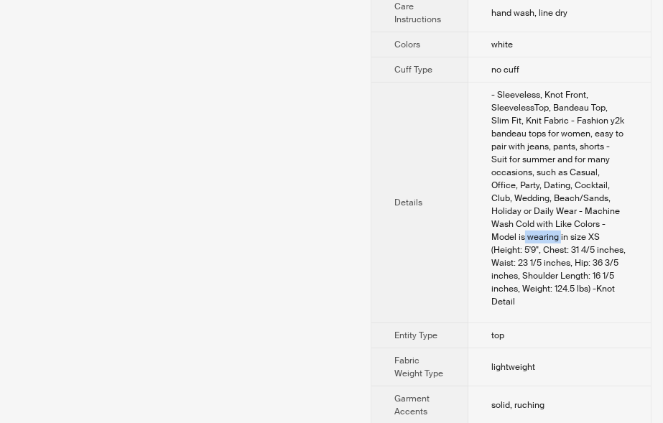
drag, startPoint x: 592, startPoint y: 228, endPoint x: 615, endPoint y: 225, distance: 22.4
click at [615, 225] on div "- Sleeveless, Knot Front, SleevelessTop, Bandeau Top, Slim Fit, Knit Fabric - F…" at bounding box center [559, 198] width 136 height 220
click at [538, 210] on div "- Sleeveless, Knot Front, SleevelessTop, Bandeau Top, Slim Fit, Knit Fabric - F…" at bounding box center [559, 198] width 136 height 220
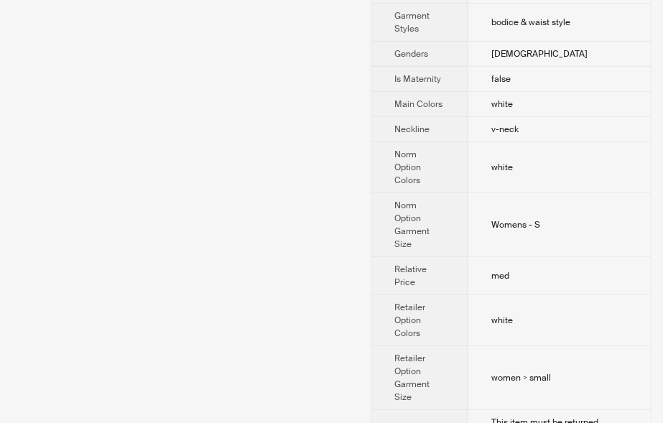
scroll to position [1501, 0]
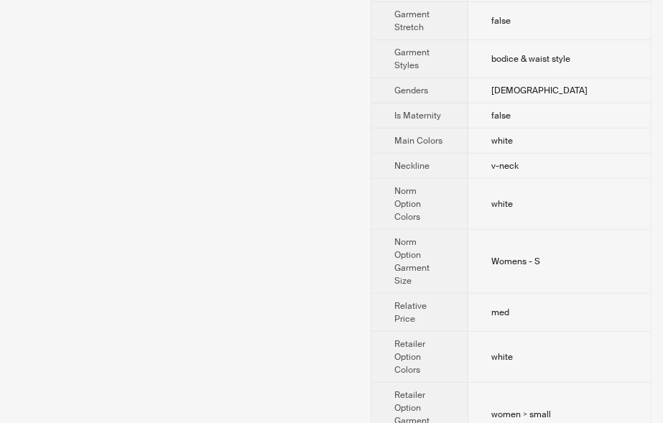
click at [553, 154] on td "v-neck" at bounding box center [559, 166] width 182 height 25
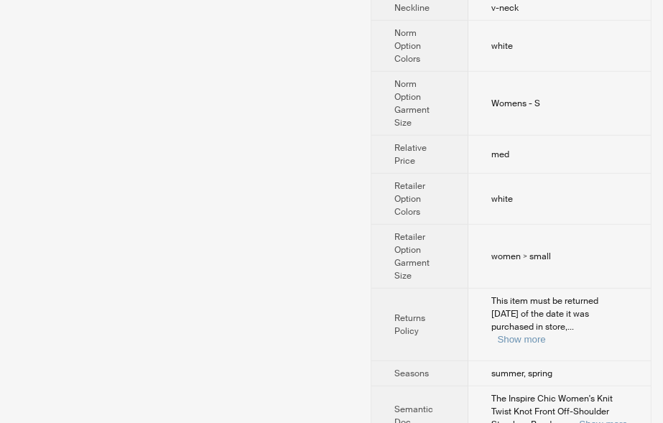
scroll to position [1728, 0]
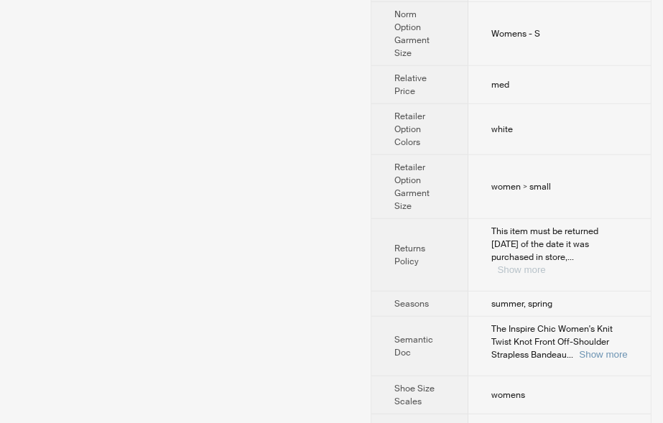
click at [545, 264] on button "Show more" at bounding box center [521, 269] width 48 height 11
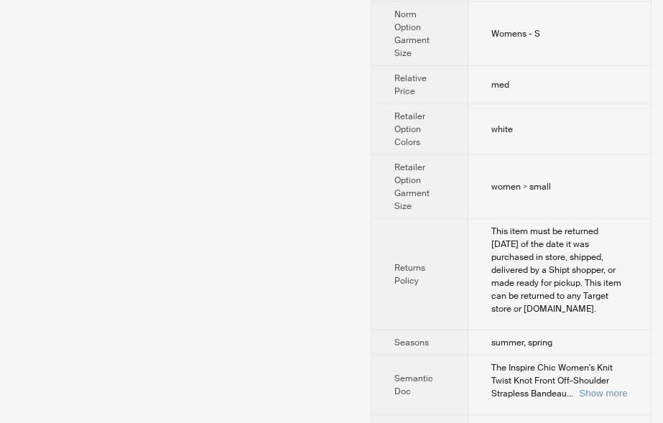
scroll to position [1779, 0]
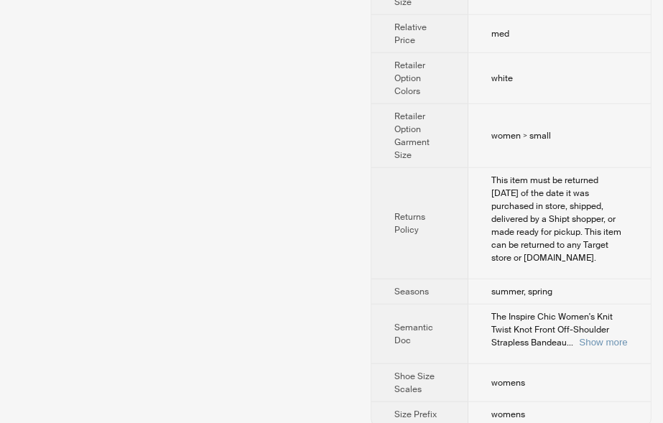
drag, startPoint x: 504, startPoint y: 162, endPoint x: 579, endPoint y: 250, distance: 115.1
click at [579, 246] on div "This item must be returned within 90 days of the date it was purchased in store…" at bounding box center [559, 219] width 136 height 90
drag, startPoint x: 498, startPoint y: 306, endPoint x: 581, endPoint y: 310, distance: 82.7
click at [577, 311] on span "The Inspire Chic Women's Knit Twist Knot Front Off-Shoulder Strapless Bandeau" at bounding box center [551, 329] width 121 height 37
click at [590, 337] on button "Show more" at bounding box center [603, 342] width 48 height 11
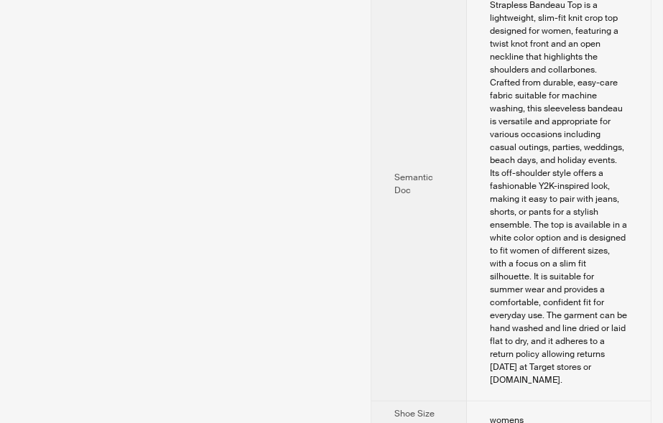
scroll to position [2154, 0]
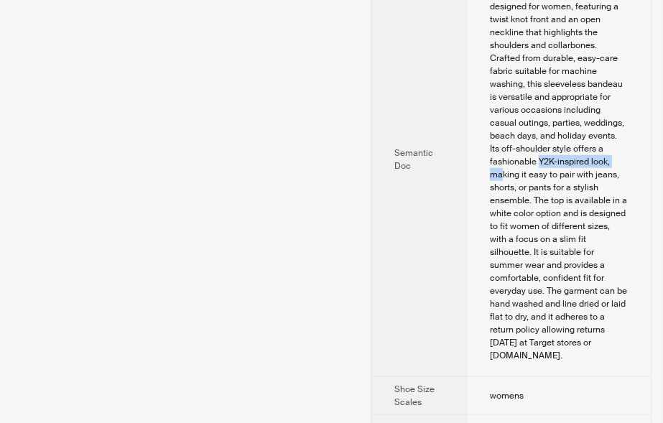
drag, startPoint x: 491, startPoint y: 146, endPoint x: 576, endPoint y: 145, distance: 84.7
click at [576, 145] on div "The Inspire Chic Women's Knit Twist Knot Front Off-Shoulder Strapless Bandeau T…" at bounding box center [559, 155] width 138 height 414
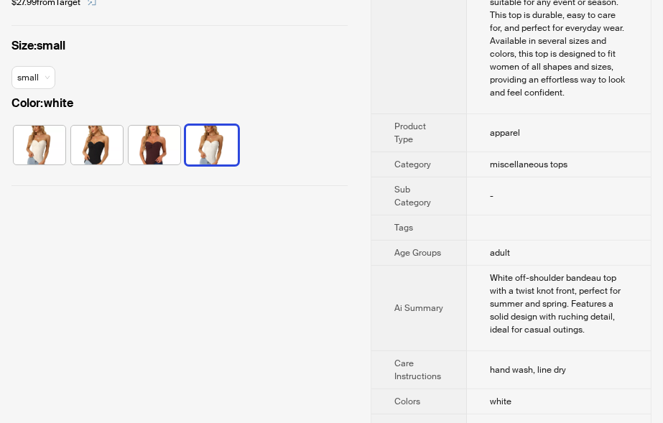
scroll to position [337, 0]
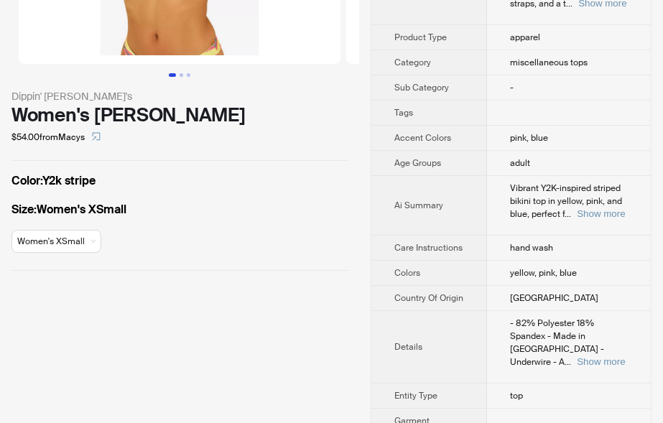
scroll to position [237, 0]
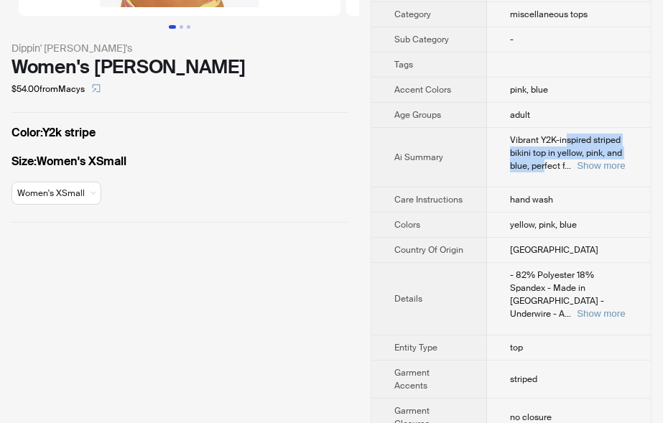
drag, startPoint x: 569, startPoint y: 139, endPoint x: 546, endPoint y: 169, distance: 37.3
click at [546, 169] on span "Vibrant Y2K-inspired striped bikini top in yellow, pink, and blue, perfect f" at bounding box center [566, 152] width 112 height 37
click at [616, 170] on button "Show more" at bounding box center [601, 165] width 48 height 11
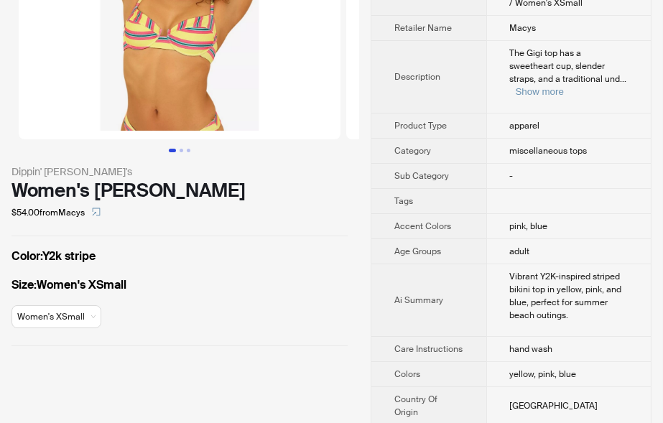
scroll to position [79, 0]
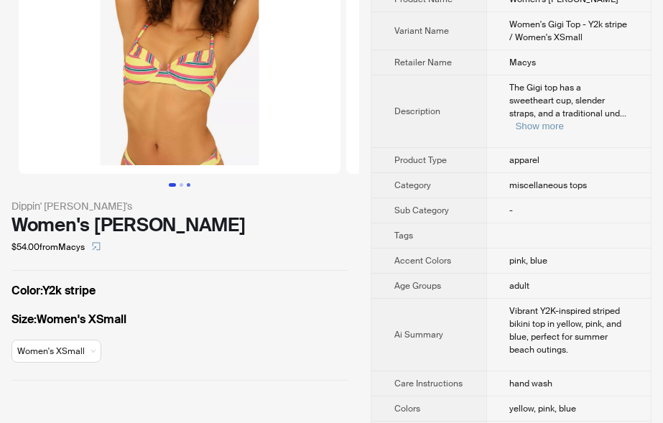
click at [188, 185] on button "Go to slide 3" at bounding box center [189, 185] width 4 height 4
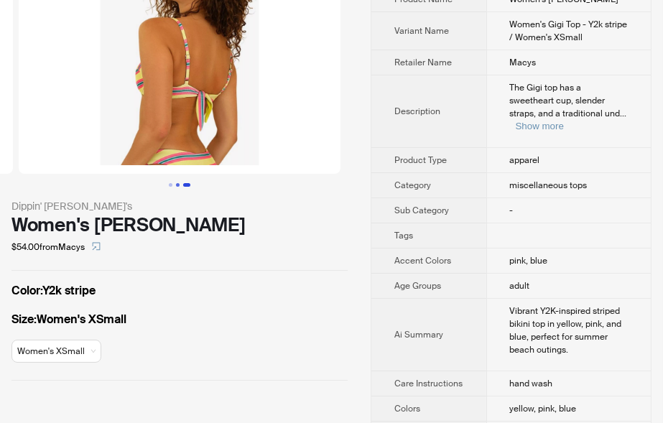
click at [180, 186] on button "Go to slide 2" at bounding box center [178, 185] width 4 height 4
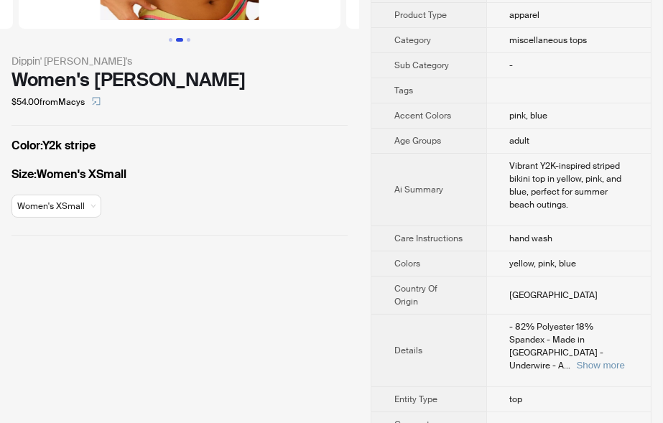
scroll to position [153, 0]
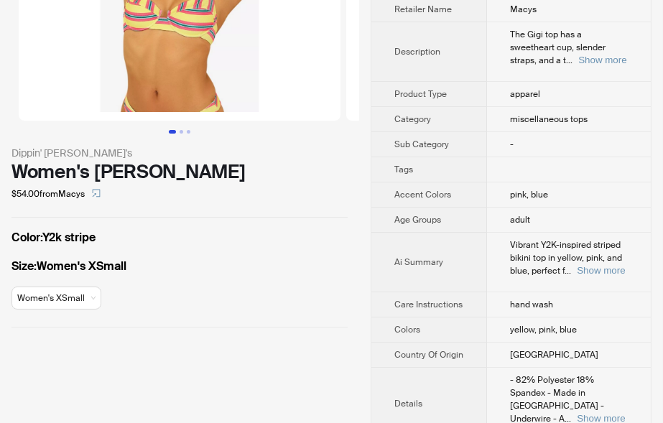
scroll to position [158, 0]
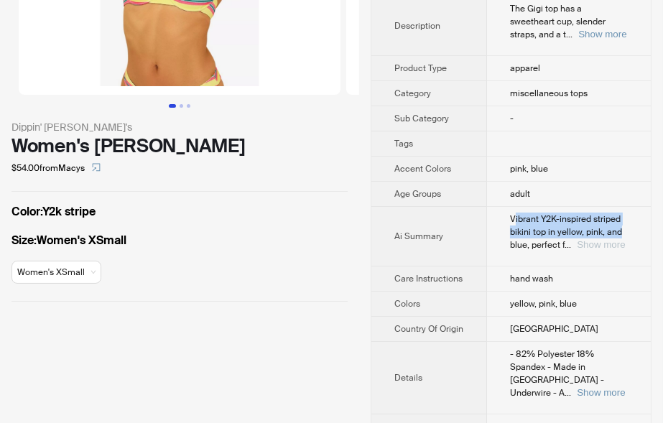
drag, startPoint x: 518, startPoint y: 220, endPoint x: 609, endPoint y: 244, distance: 94.4
click at [612, 246] on button "Show more" at bounding box center [601, 244] width 48 height 11
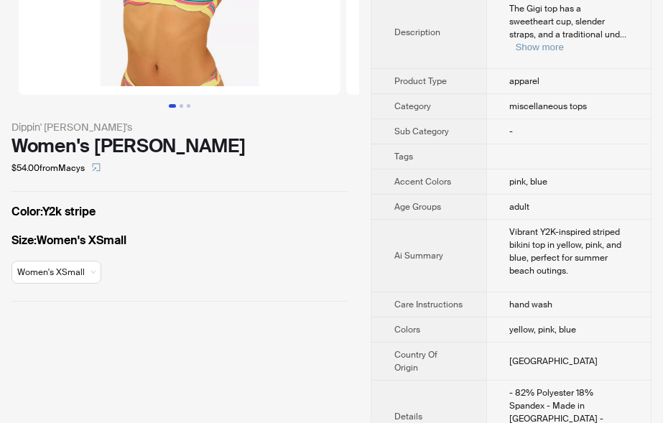
scroll to position [316, 0]
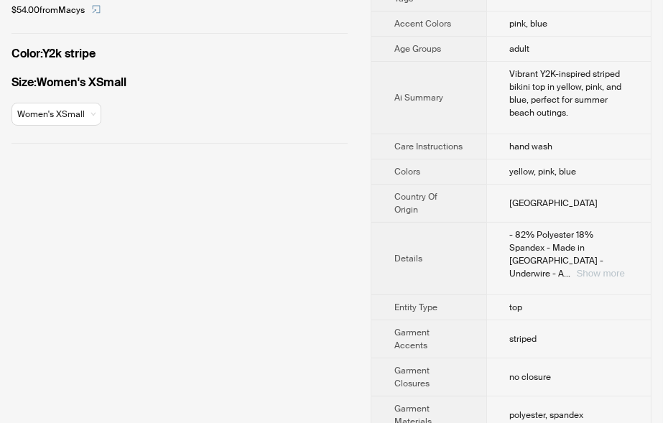
click at [592, 268] on button "Show more" at bounding box center [601, 273] width 48 height 11
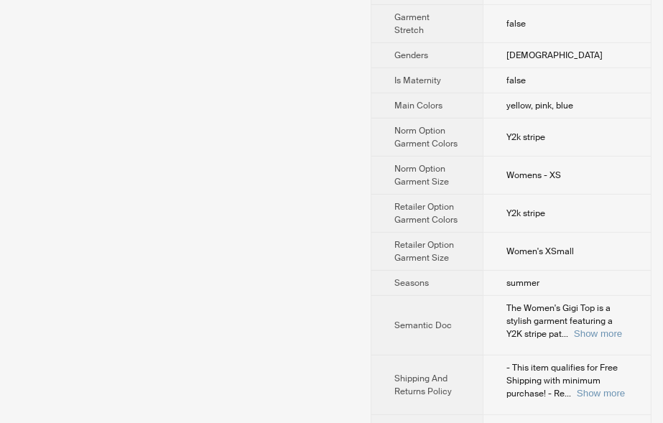
scroll to position [810, 0]
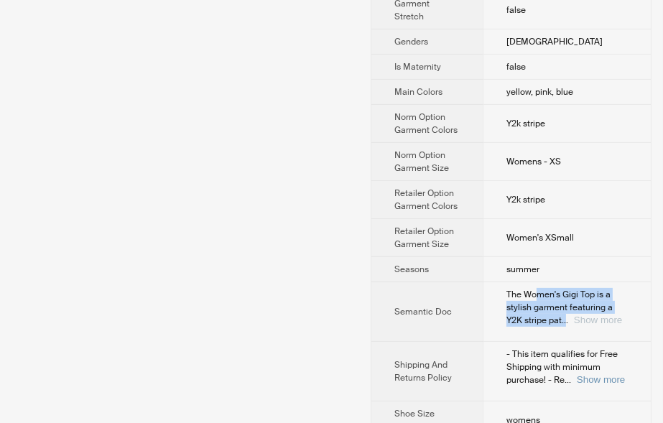
drag, startPoint x: 556, startPoint y: 255, endPoint x: 607, endPoint y: 276, distance: 56.0
drag, startPoint x: 583, startPoint y: 279, endPoint x: 569, endPoint y: 287, distance: 16.1
click at [582, 315] on button "Show more" at bounding box center [598, 320] width 48 height 11
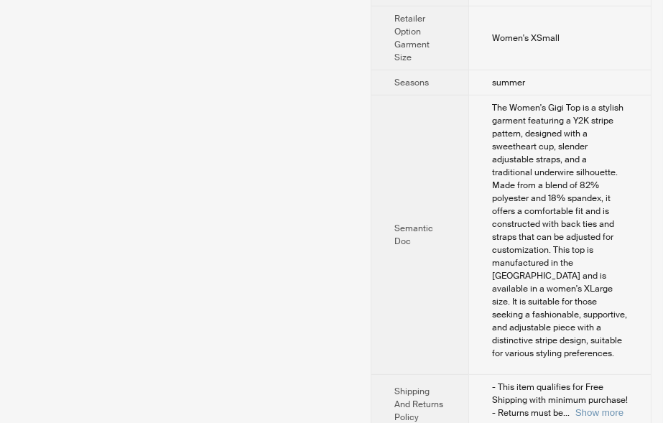
scroll to position [1205, 0]
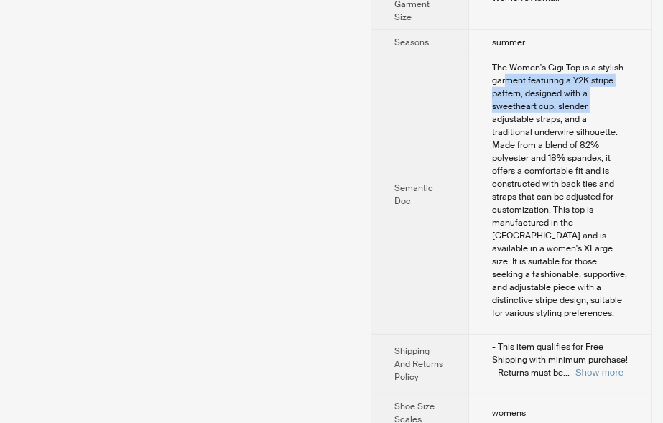
drag, startPoint x: 509, startPoint y: 72, endPoint x: 620, endPoint y: 96, distance: 113.8
click at [620, 96] on div "The Women's Gigi Top is a stylish garment featuring a Y2K stripe pattern, desig…" at bounding box center [560, 190] width 136 height 259
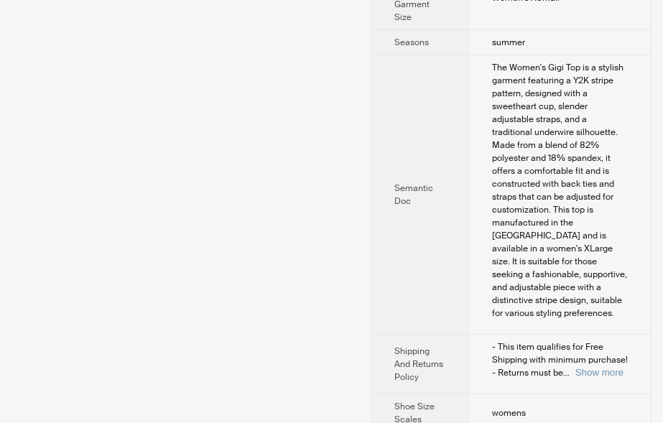
click at [620, 96] on div "The Women's Gigi Top is a stylish garment featuring a Y2K stripe pattern, desig…" at bounding box center [560, 190] width 136 height 259
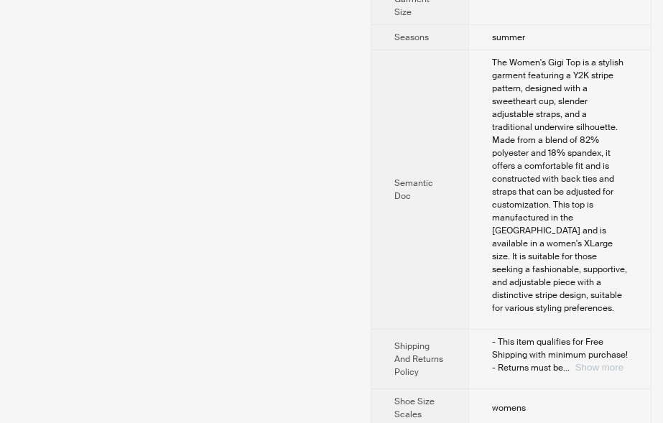
click at [590, 362] on button "Show more" at bounding box center [599, 367] width 48 height 11
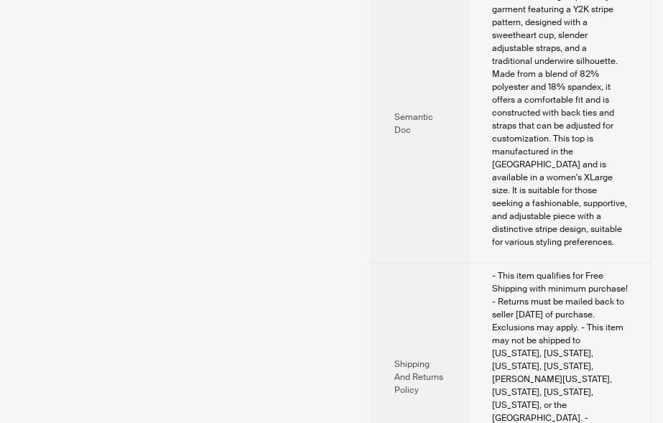
scroll to position [1181, 0]
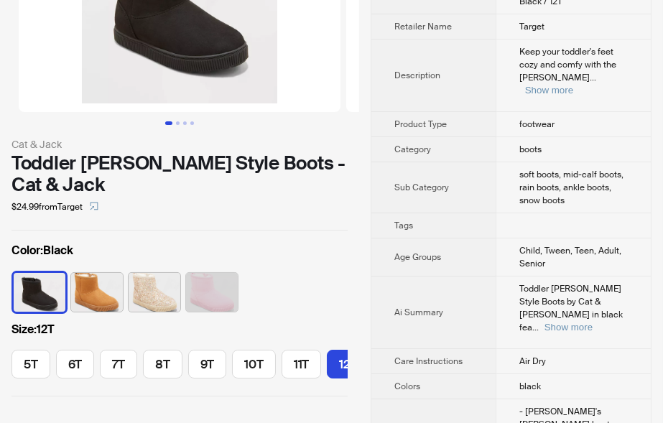
scroll to position [158, 0]
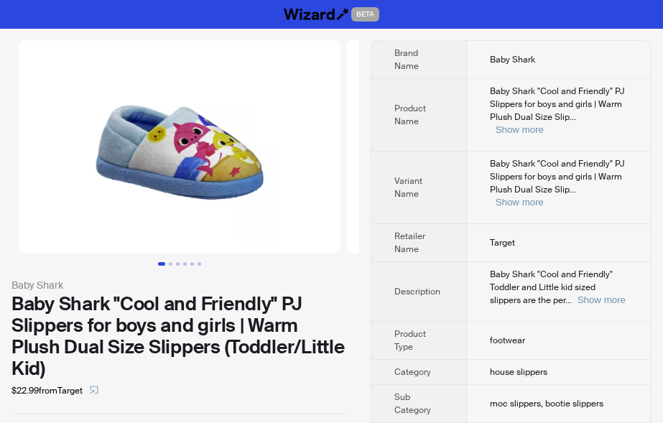
scroll to position [237, 0]
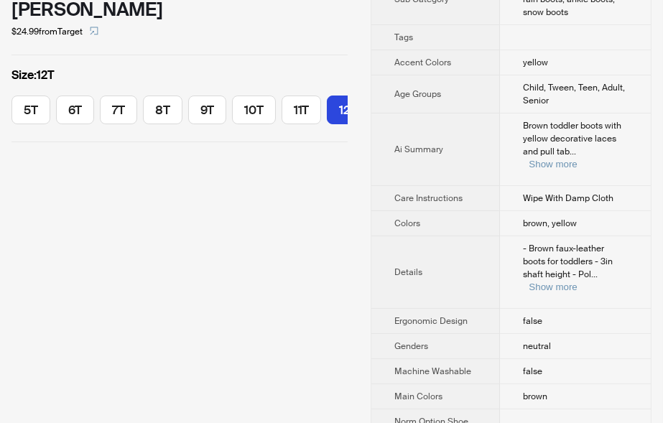
scroll to position [0, 23]
